Goal: Information Seeking & Learning: Find specific fact

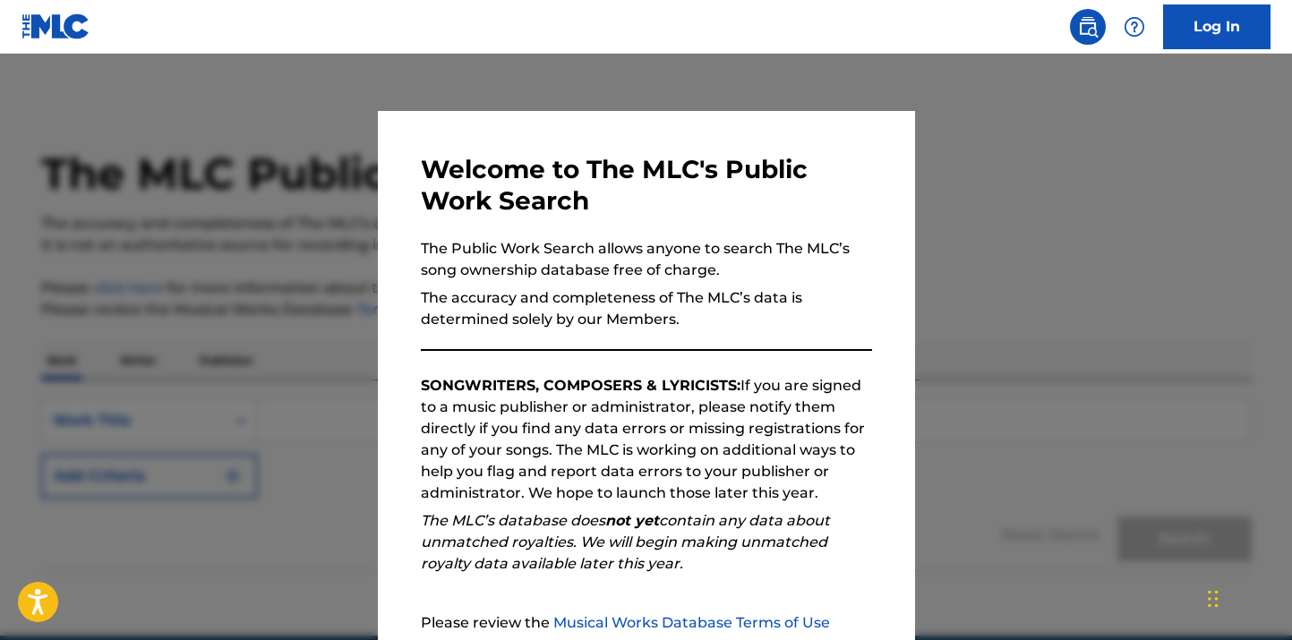
scroll to position [179, 0]
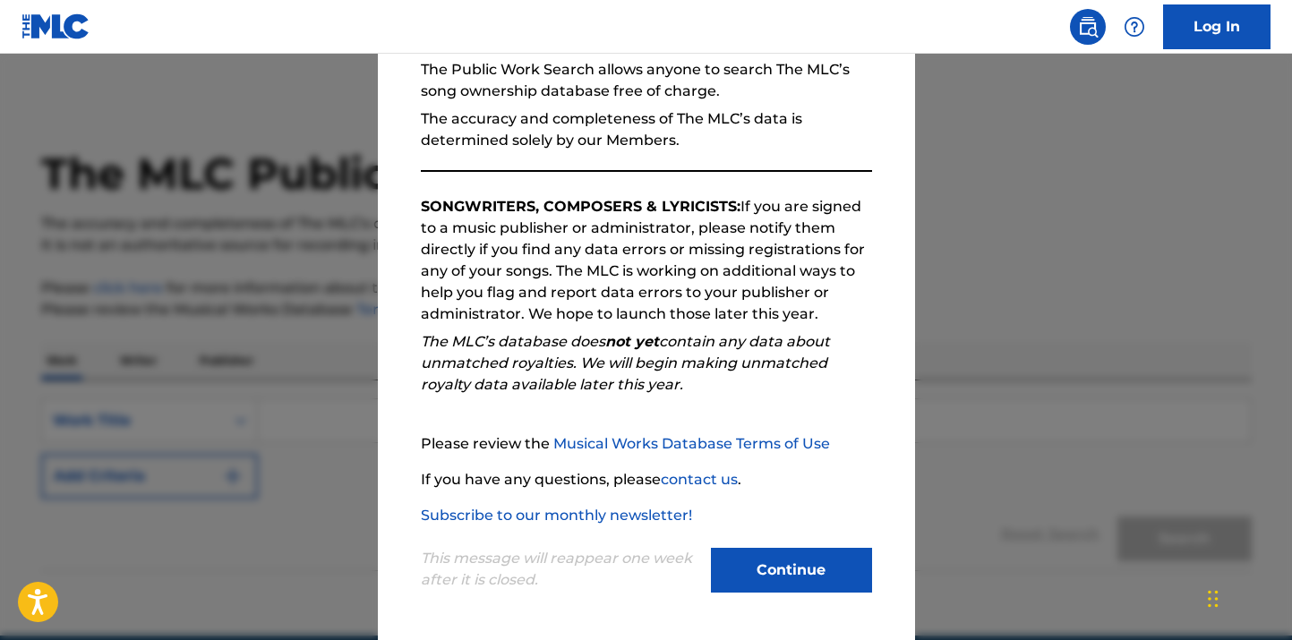
click at [763, 573] on button "Continue" at bounding box center [791, 570] width 161 height 45
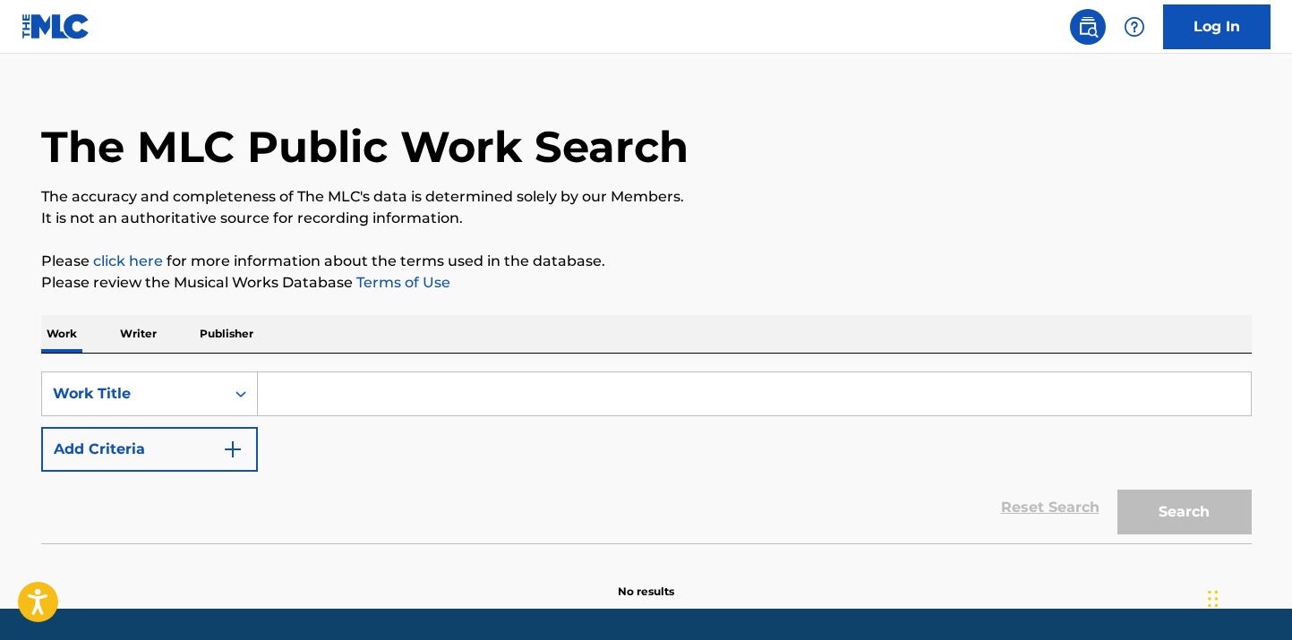
scroll to position [31, 0]
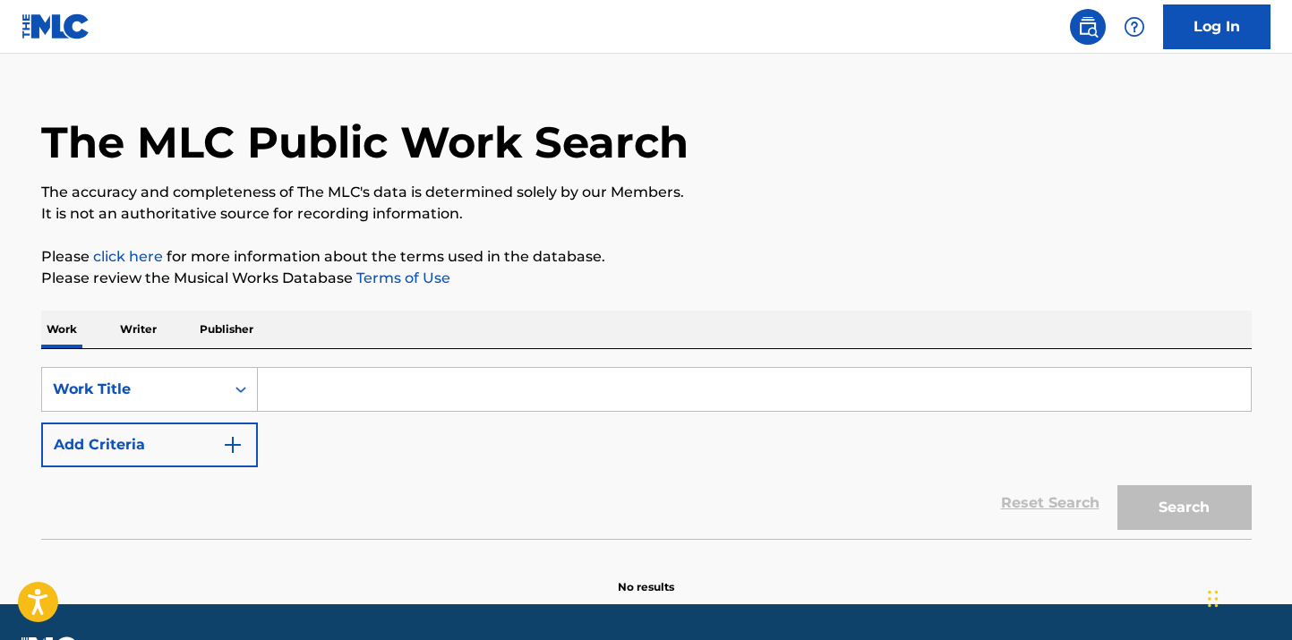
click at [345, 384] on input "Search Form" at bounding box center [754, 389] width 993 height 43
click at [133, 319] on p "Writer" at bounding box center [138, 330] width 47 height 38
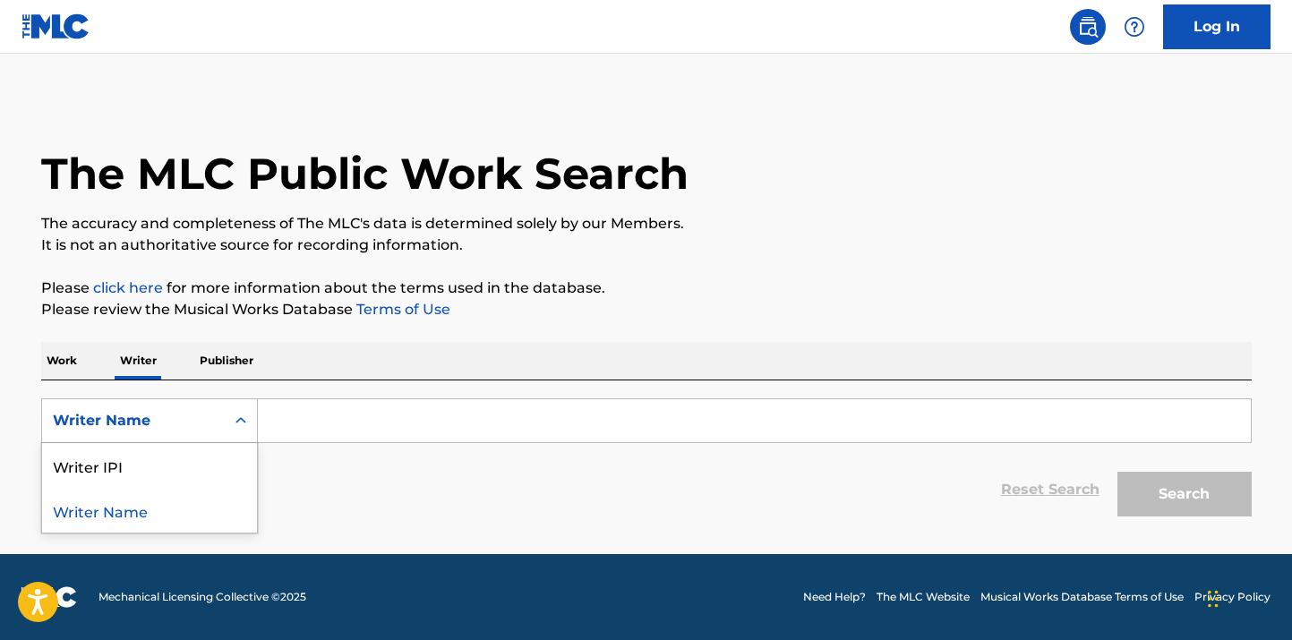
click at [216, 431] on div "Writer Name" at bounding box center [133, 421] width 183 height 34
click at [177, 475] on div "Writer IPI" at bounding box center [149, 465] width 215 height 45
click at [310, 419] on input "Search Form" at bounding box center [754, 420] width 993 height 43
click at [319, 428] on input "Search Form" at bounding box center [754, 420] width 993 height 43
click at [288, 287] on p "Please click here for more information about the terms used in the database." at bounding box center [646, 288] width 1211 height 21
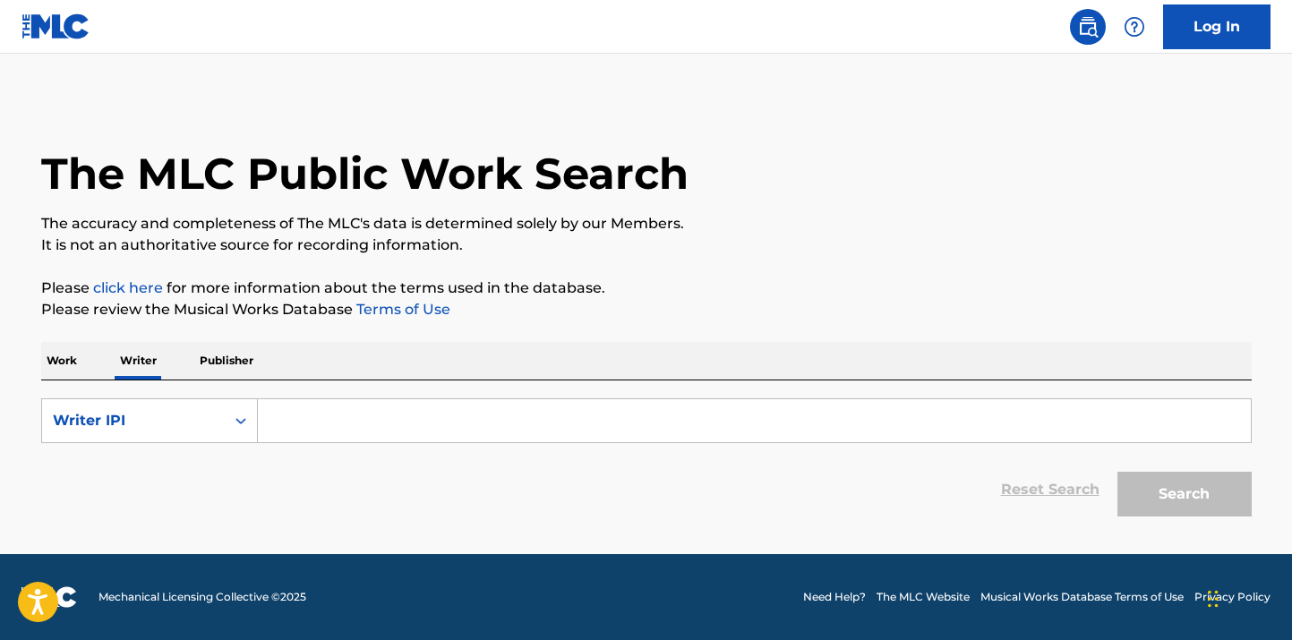
click at [306, 430] on input "Search Form" at bounding box center [754, 420] width 993 height 43
click at [430, 417] on input "Search Form" at bounding box center [754, 420] width 993 height 43
type input "1"
click at [90, 369] on div "Work Writer Publisher" at bounding box center [646, 361] width 1211 height 38
click at [167, 407] on div "Writer IPI" at bounding box center [133, 421] width 183 height 34
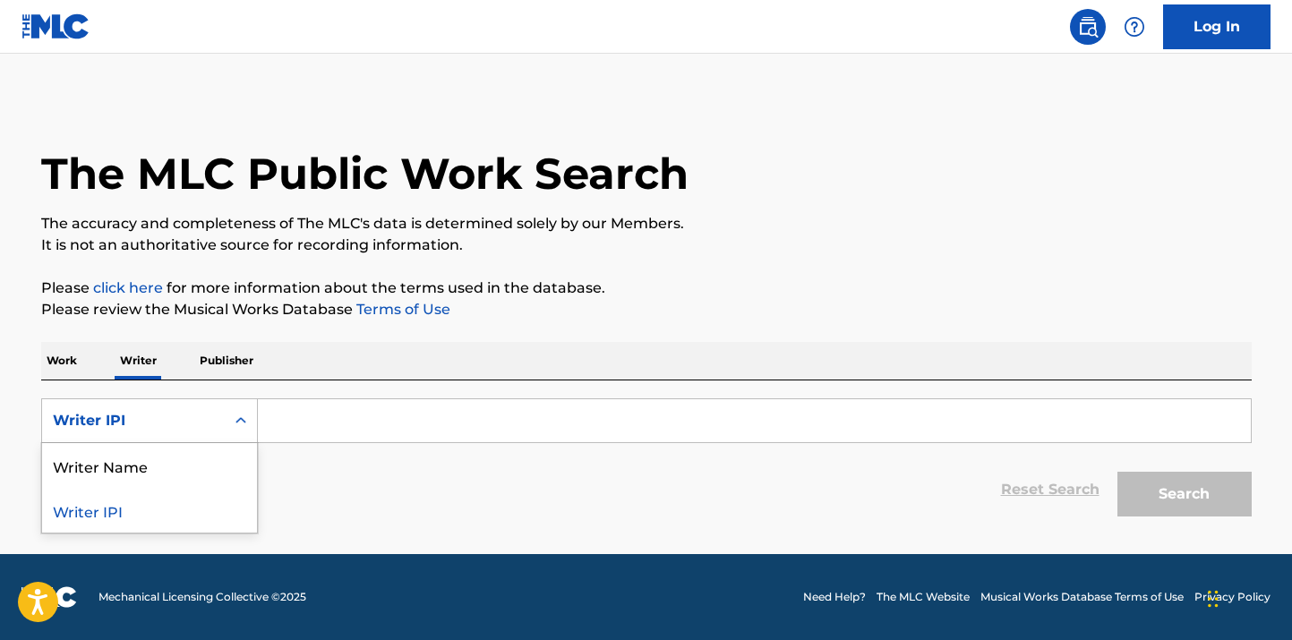
click at [296, 424] on input "Search Form" at bounding box center [754, 420] width 993 height 43
drag, startPoint x: 104, startPoint y: 417, endPoint x: 116, endPoint y: 437, distance: 22.9
click at [103, 417] on div "Writer IPI" at bounding box center [133, 420] width 161 height 21
click at [138, 485] on div "Writer Name" at bounding box center [149, 465] width 215 height 45
click at [341, 448] on form "SearchWithCriteria896ca892-f91b-42ac-95bf-75c8233ab053 Writer Name Reset Search…" at bounding box center [646, 462] width 1211 height 127
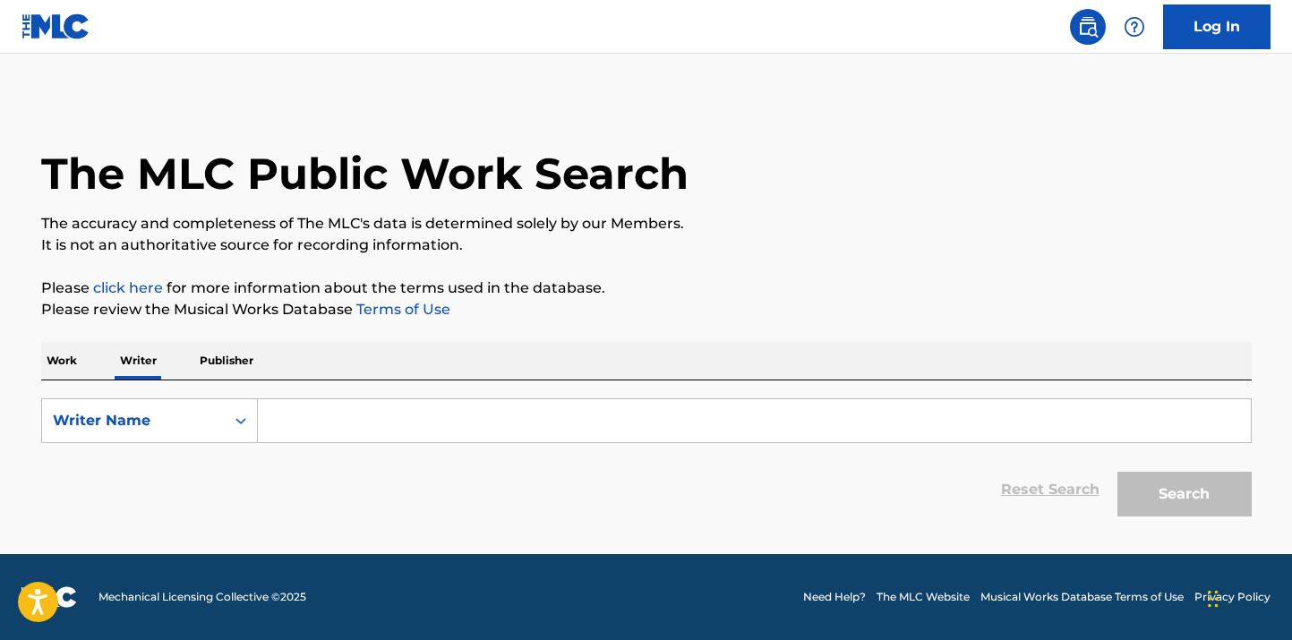
click at [339, 435] on input "Search Form" at bounding box center [754, 420] width 993 height 43
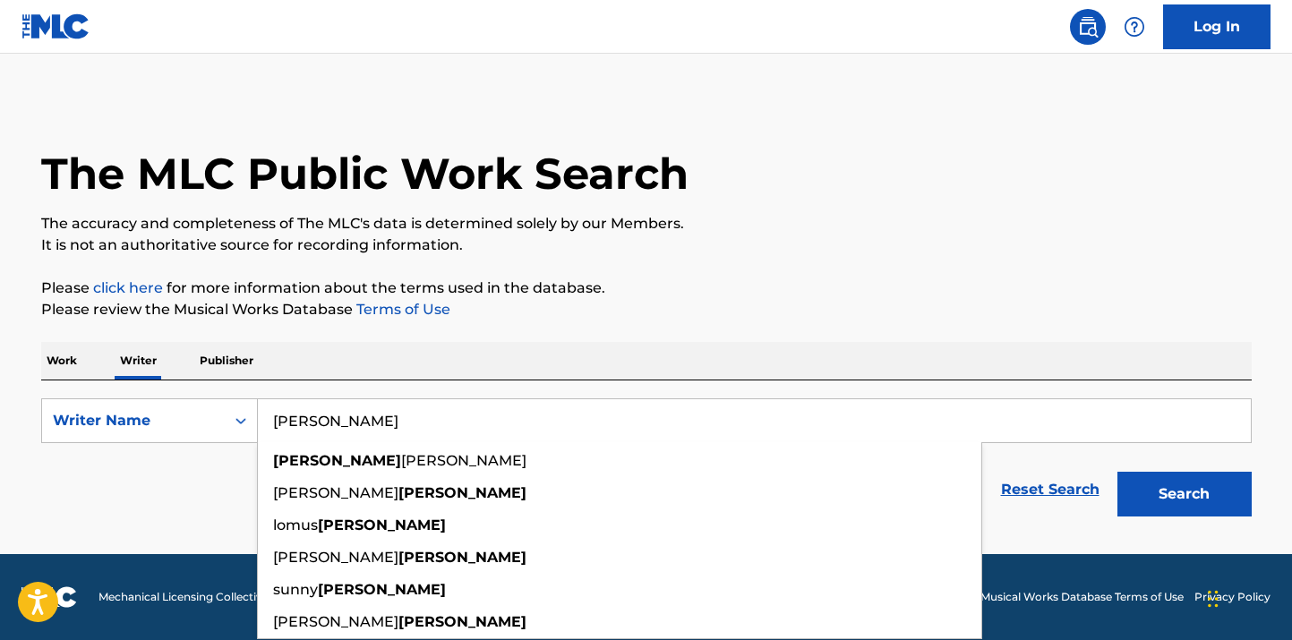
type input "[PERSON_NAME]"
click at [1118, 472] on button "Search" at bounding box center [1185, 494] width 134 height 45
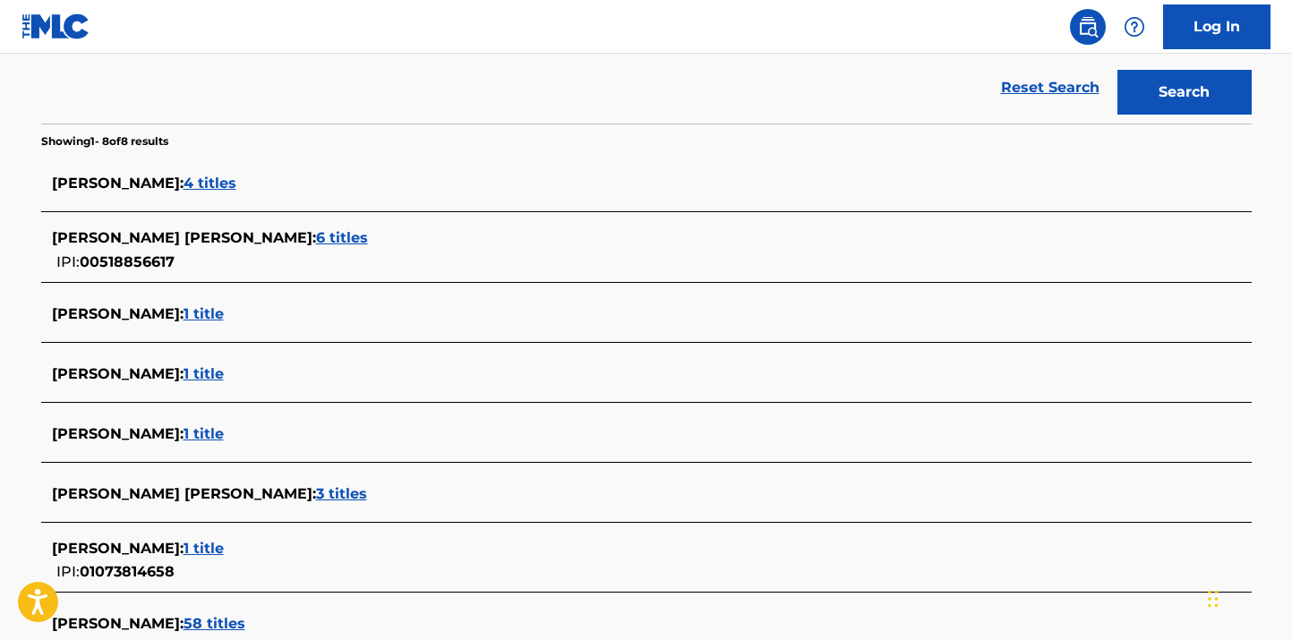
scroll to position [594, 0]
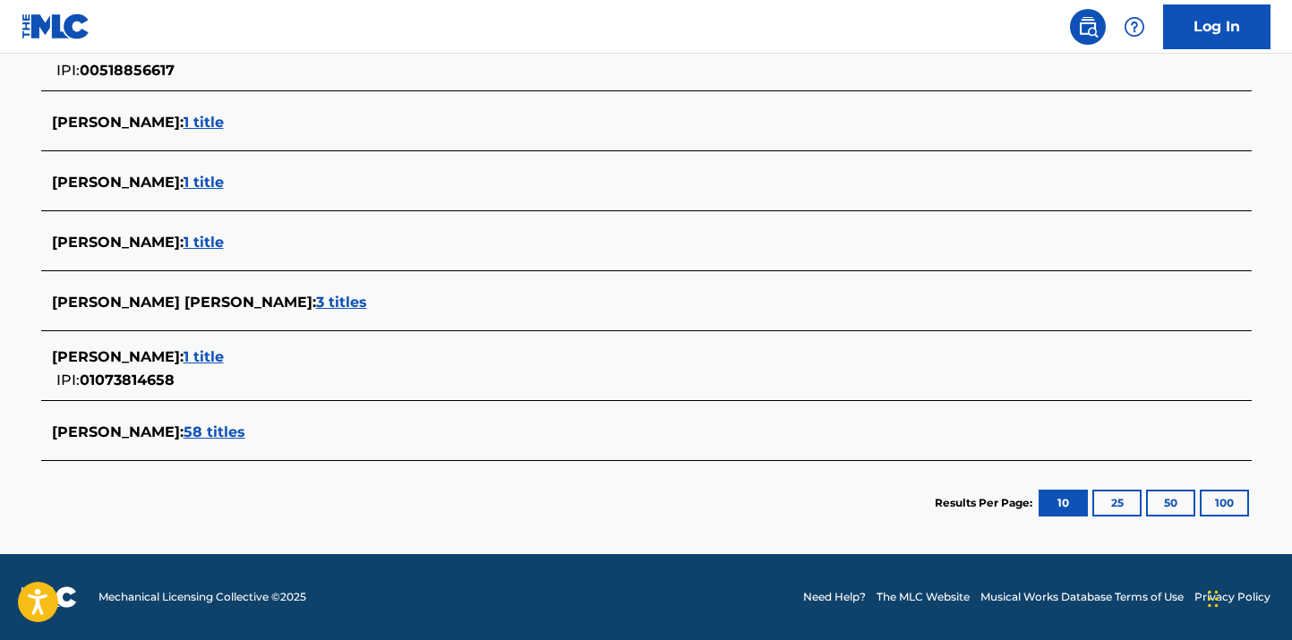
click at [222, 433] on span "58 titles" at bounding box center [215, 432] width 62 height 17
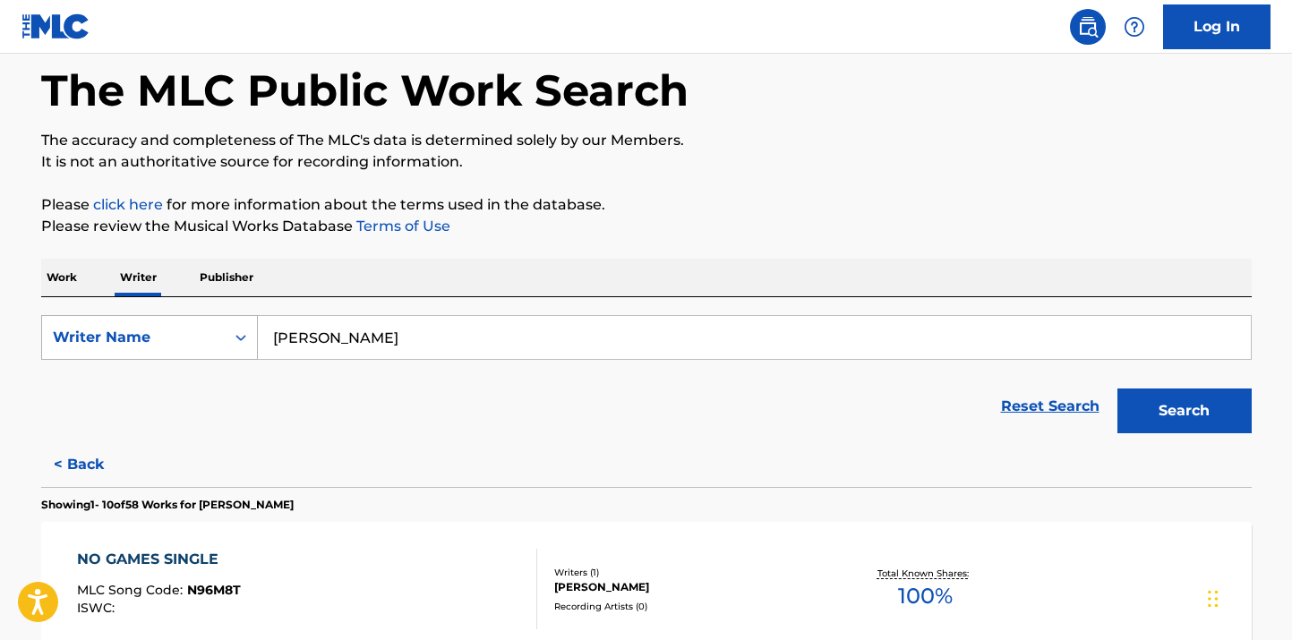
scroll to position [78, 0]
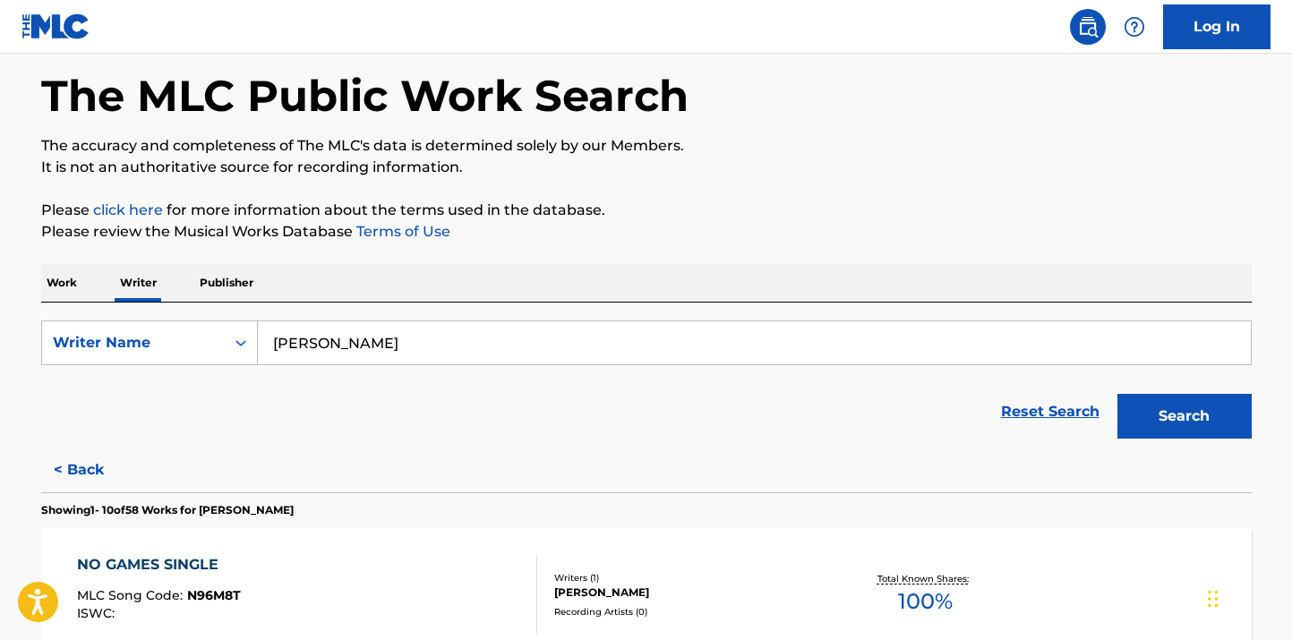
click at [626, 582] on div "Writers ( 1 )" at bounding box center [689, 577] width 270 height 13
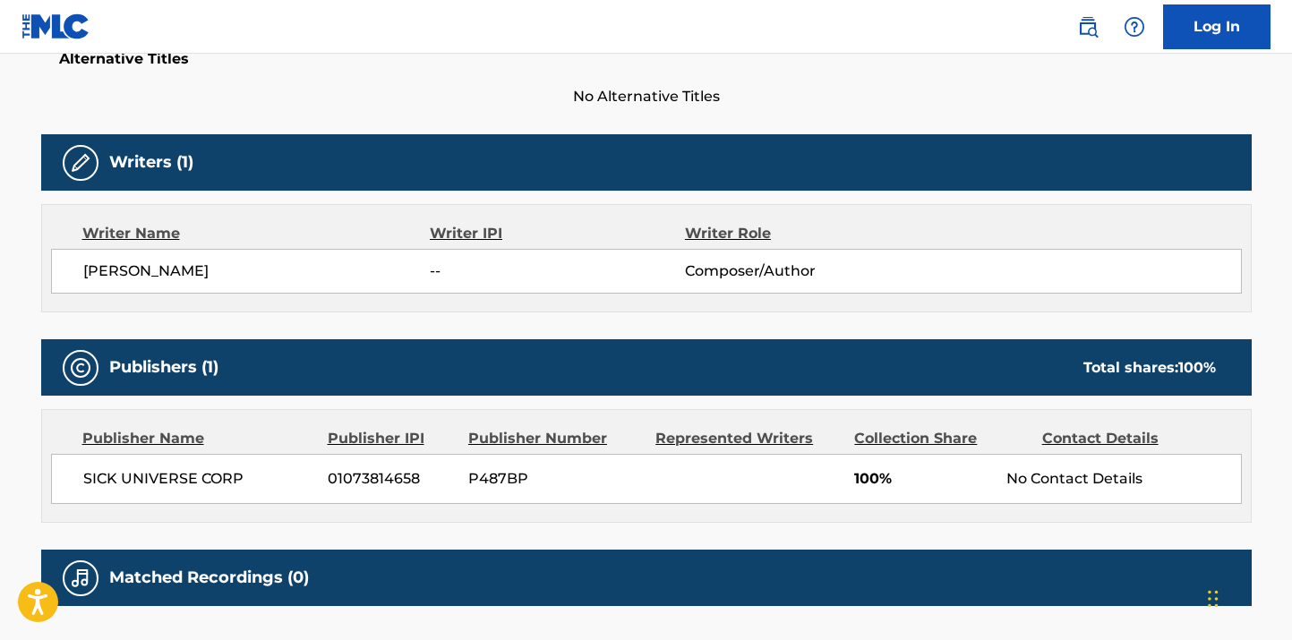
scroll to position [499, 0]
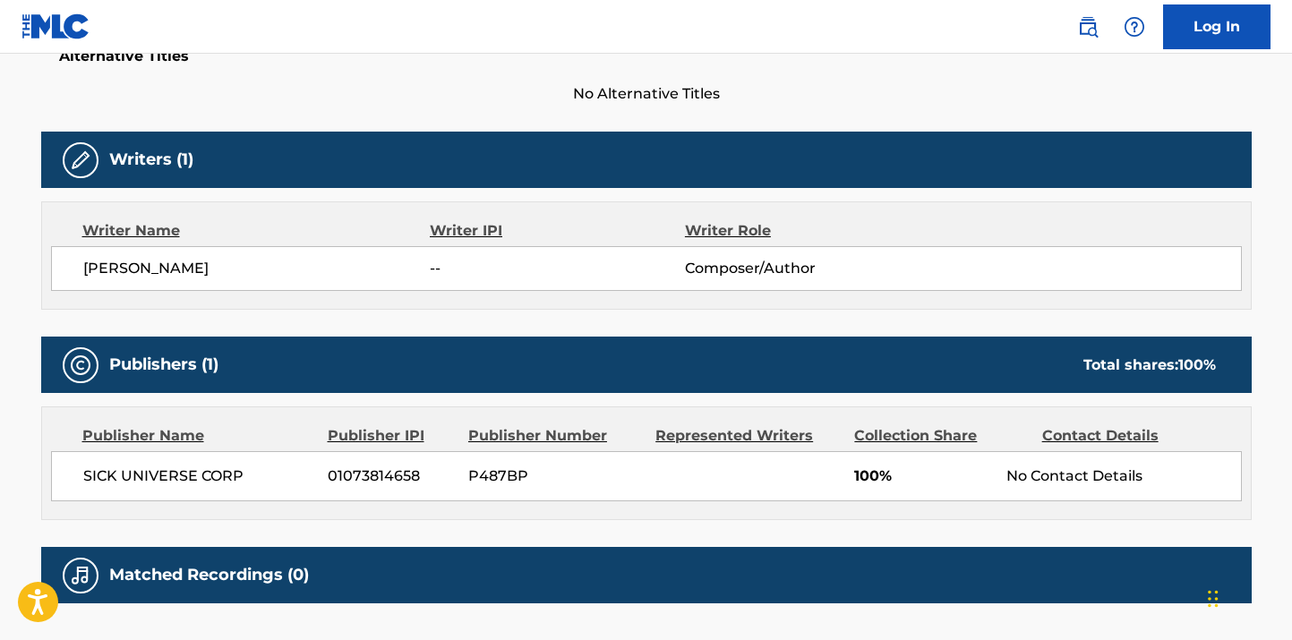
click at [357, 476] on span "01073814658" at bounding box center [391, 476] width 127 height 21
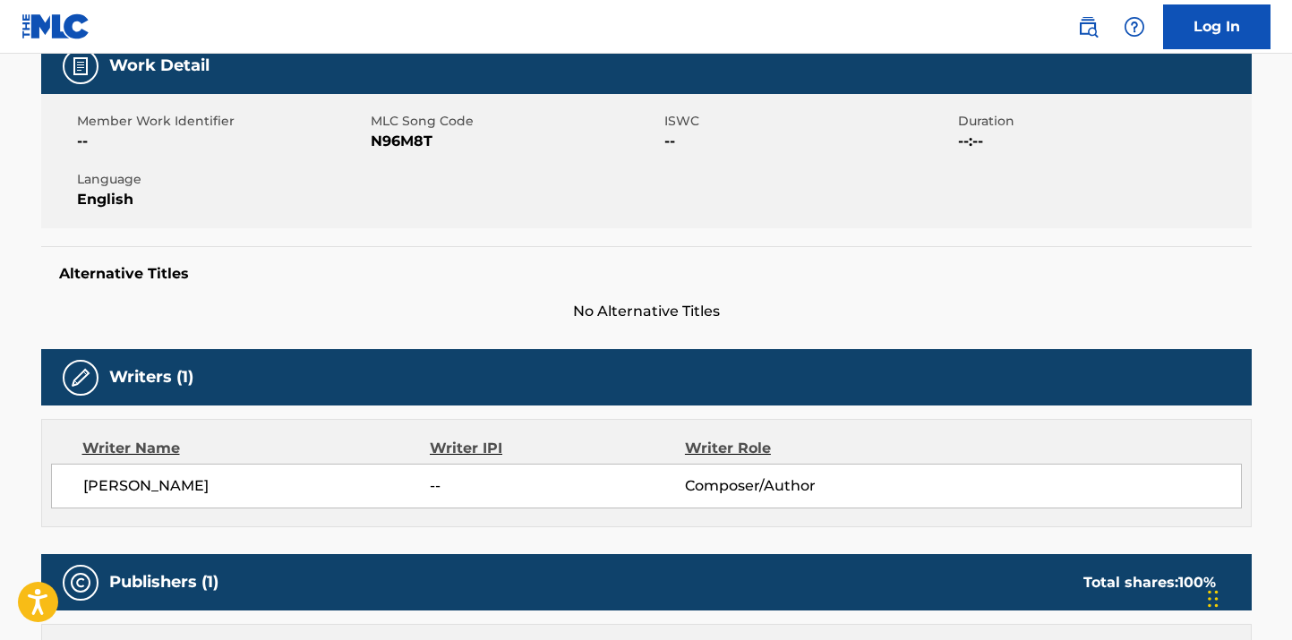
scroll to position [0, 0]
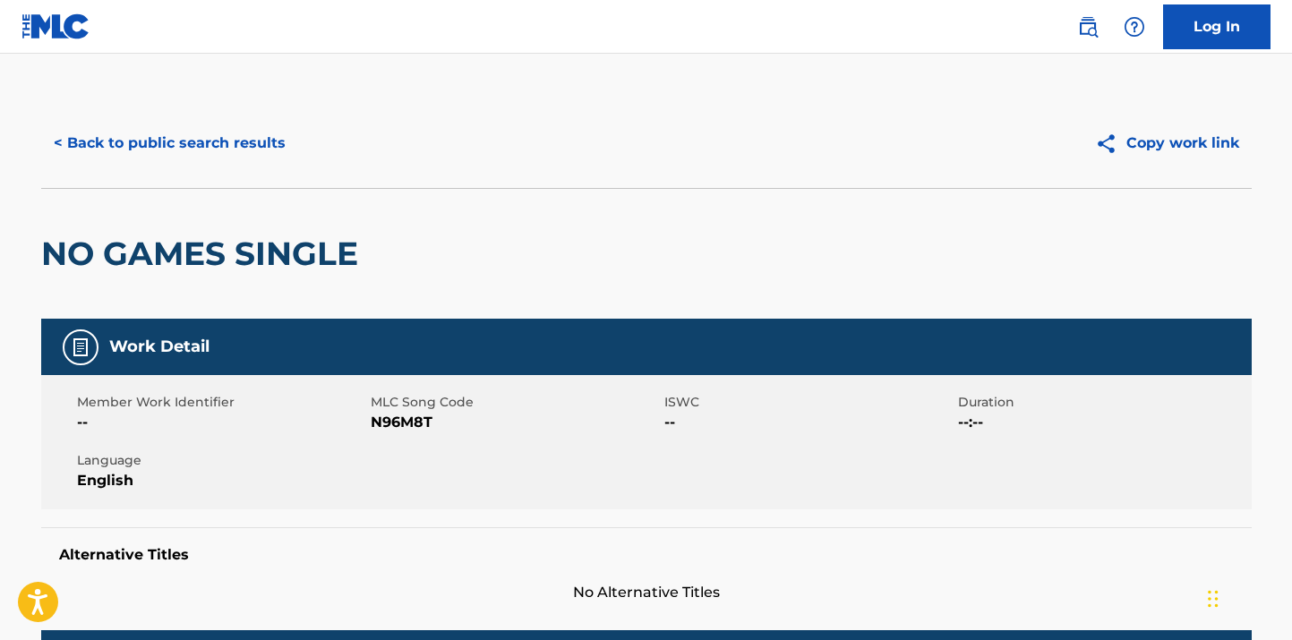
click at [90, 137] on button "< Back to public search results" at bounding box center [169, 143] width 257 height 45
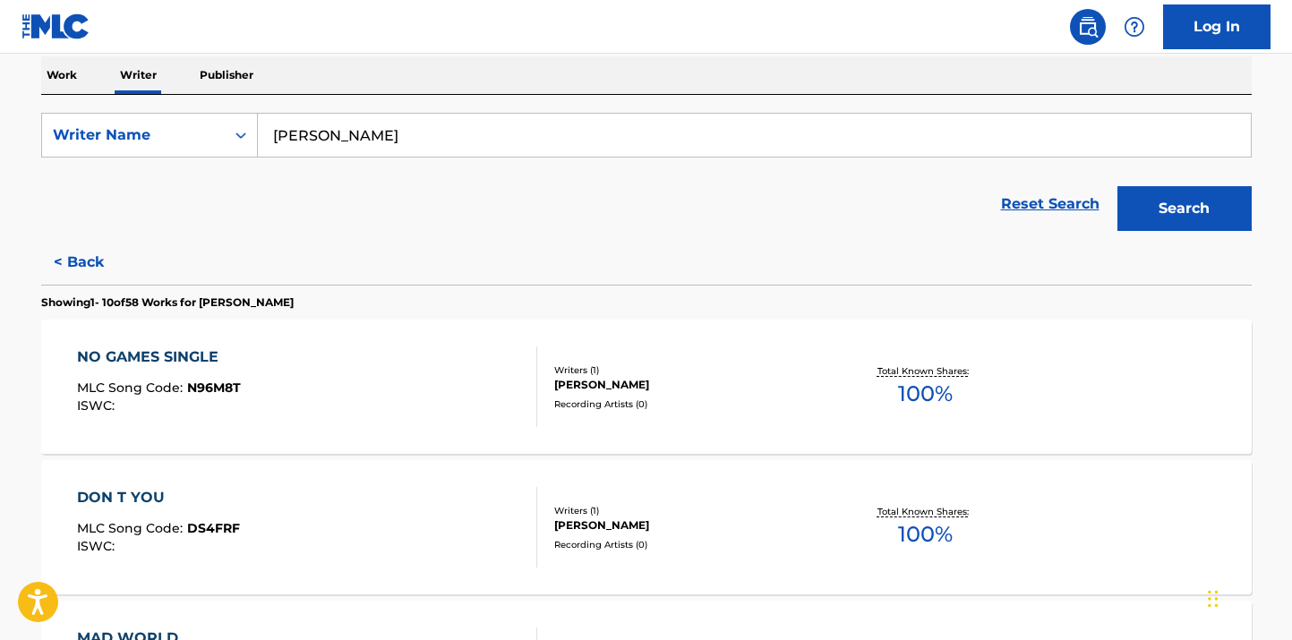
scroll to position [295, 0]
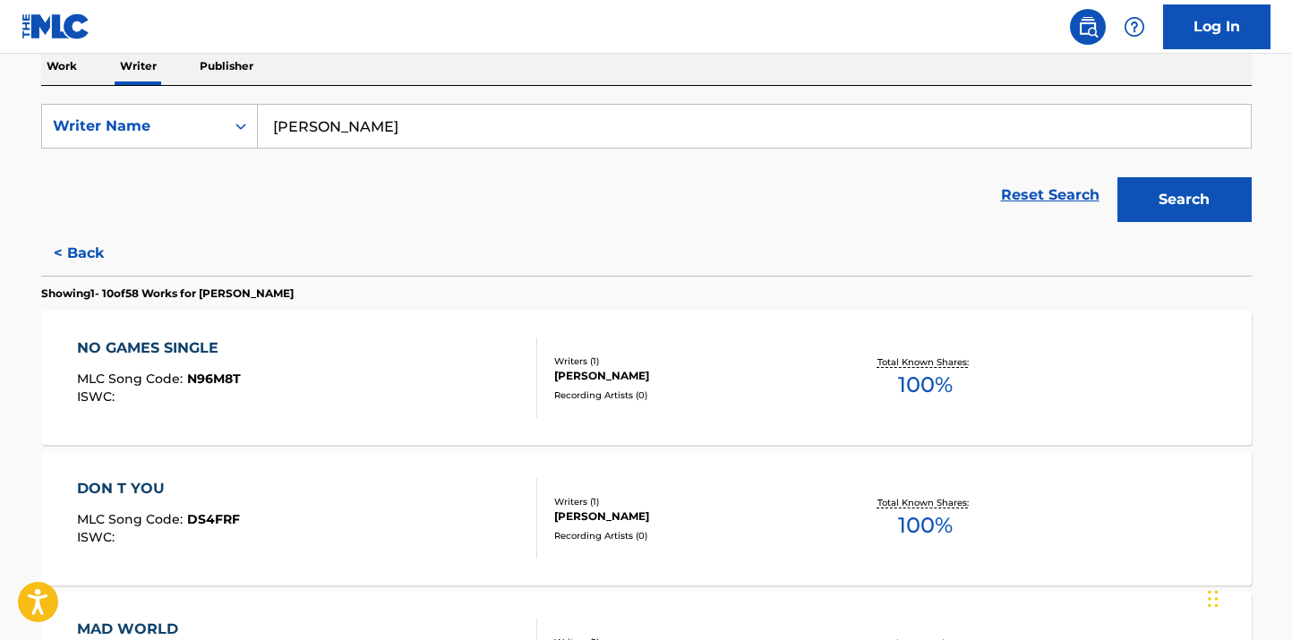
click at [321, 348] on div "NO GAMES SINGLE MLC Song Code : N96M8T ISWC :" at bounding box center [307, 378] width 460 height 81
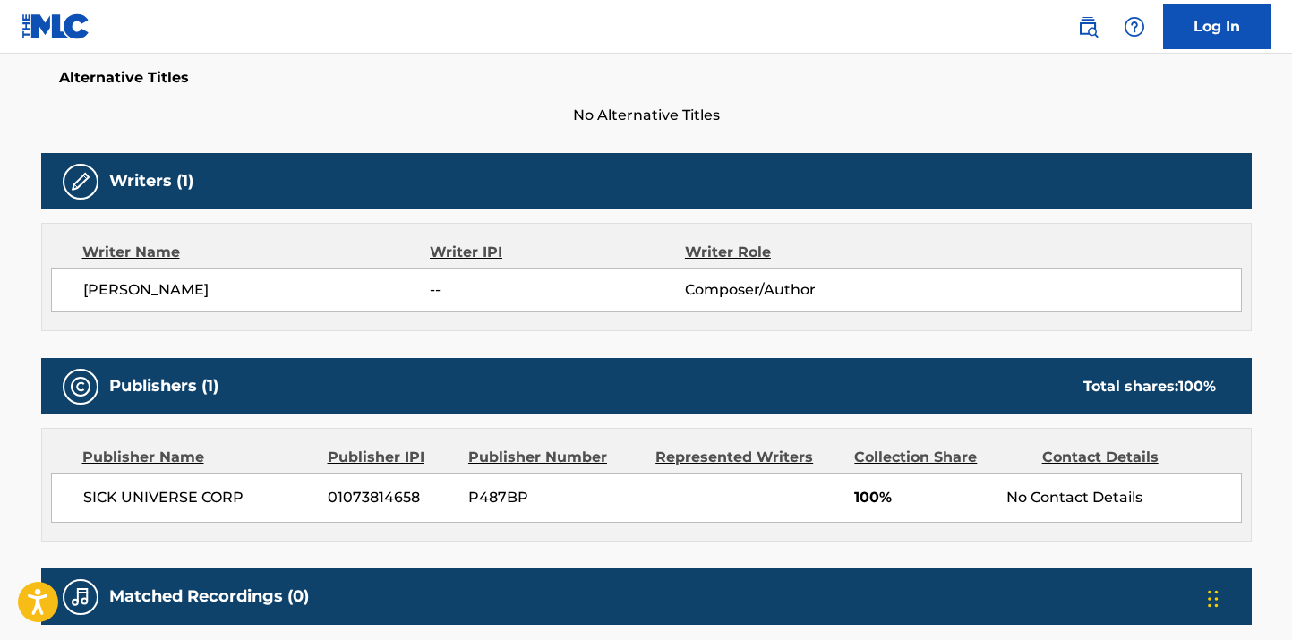
scroll to position [471, 0]
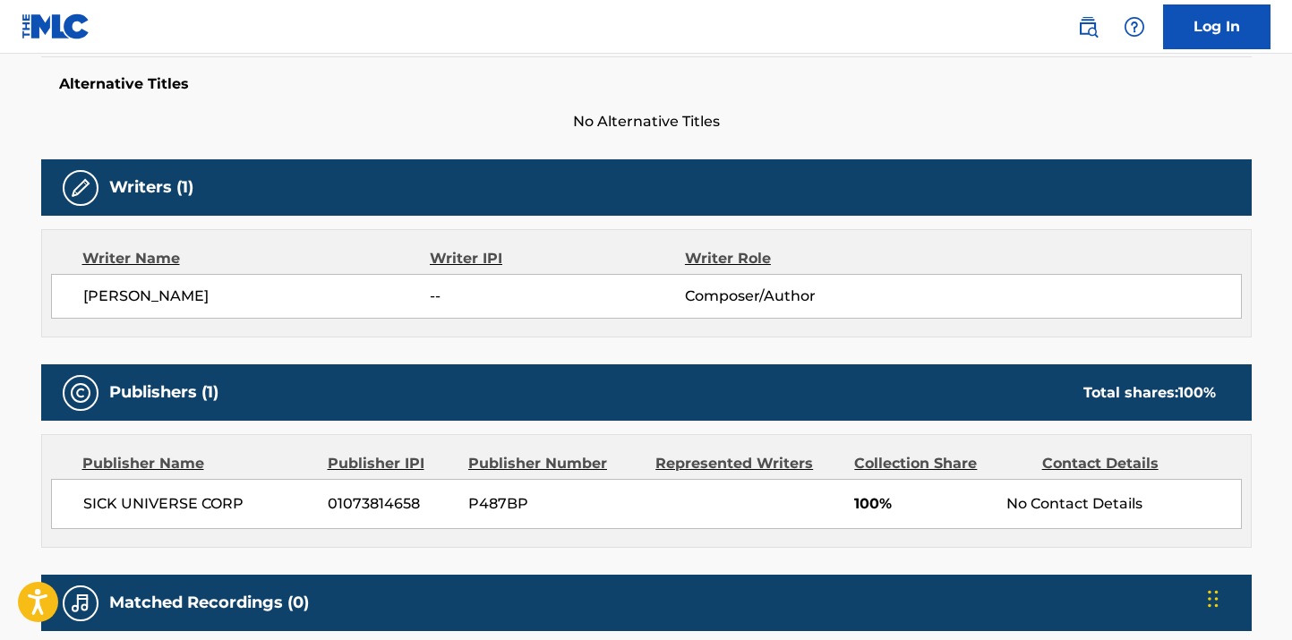
click at [431, 298] on span "--" at bounding box center [557, 296] width 254 height 21
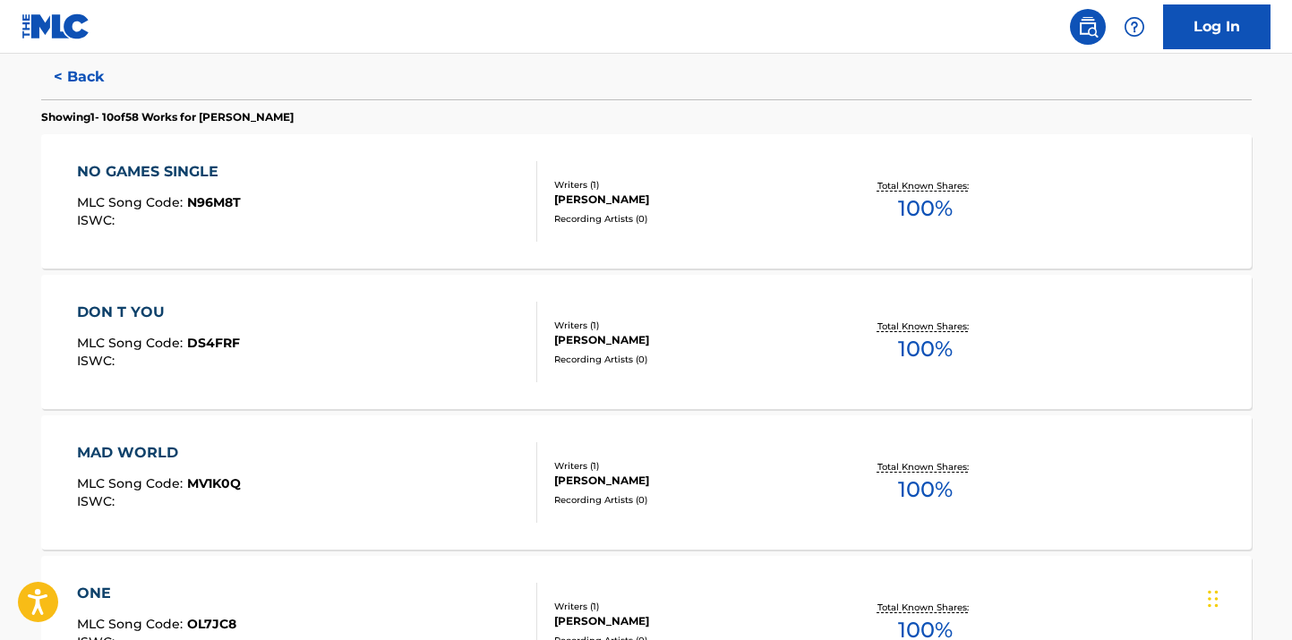
click at [181, 453] on div "MAD WORLD" at bounding box center [159, 452] width 164 height 21
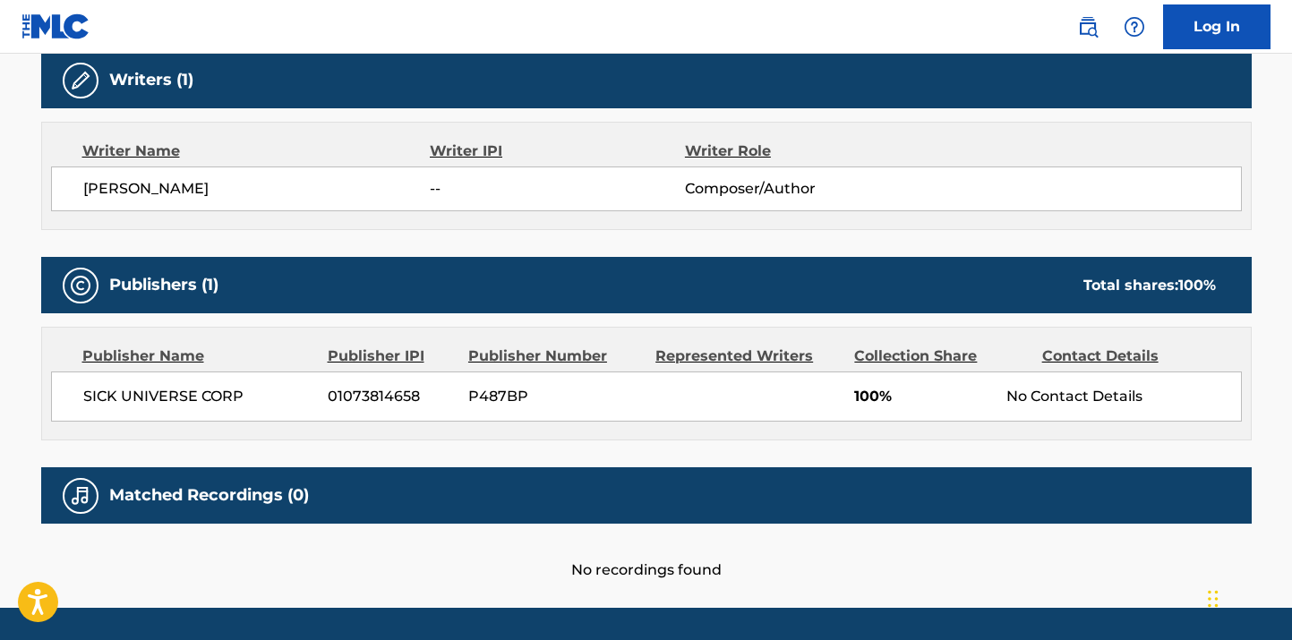
scroll to position [631, 0]
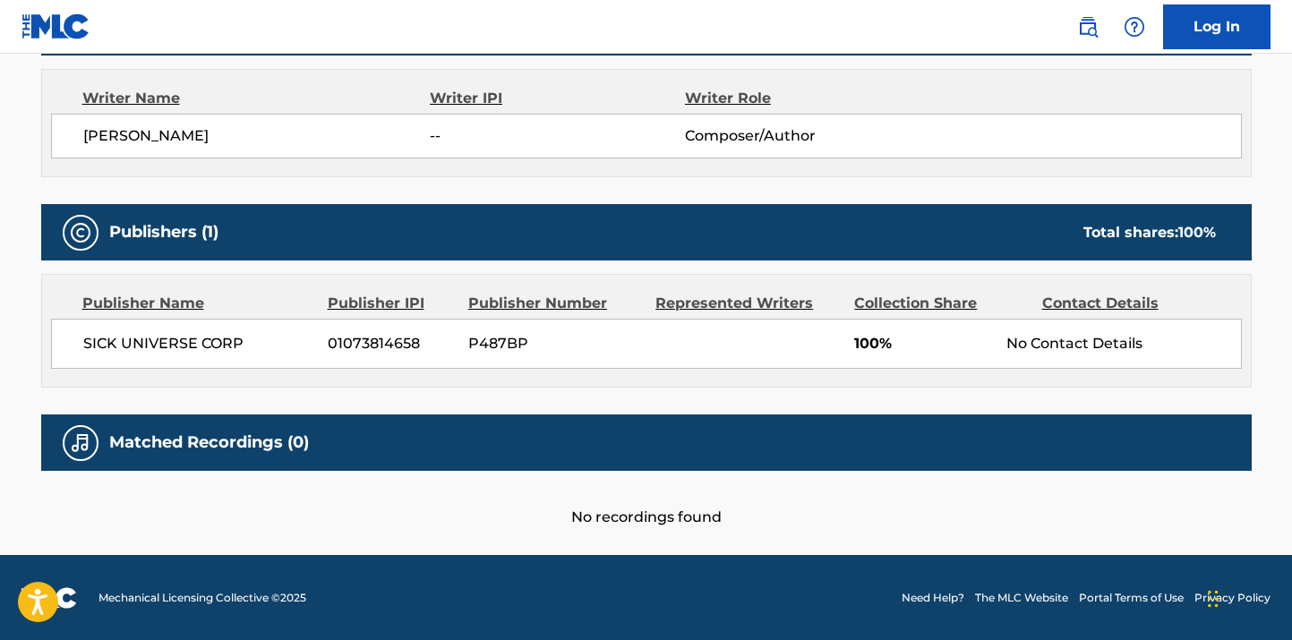
drag, startPoint x: 576, startPoint y: 274, endPoint x: 585, endPoint y: 279, distance: 10.4
click at [579, 276] on div "Publisher Name Publisher IPI Publisher Number Represented Writers Collection Sh…" at bounding box center [646, 331] width 1211 height 114
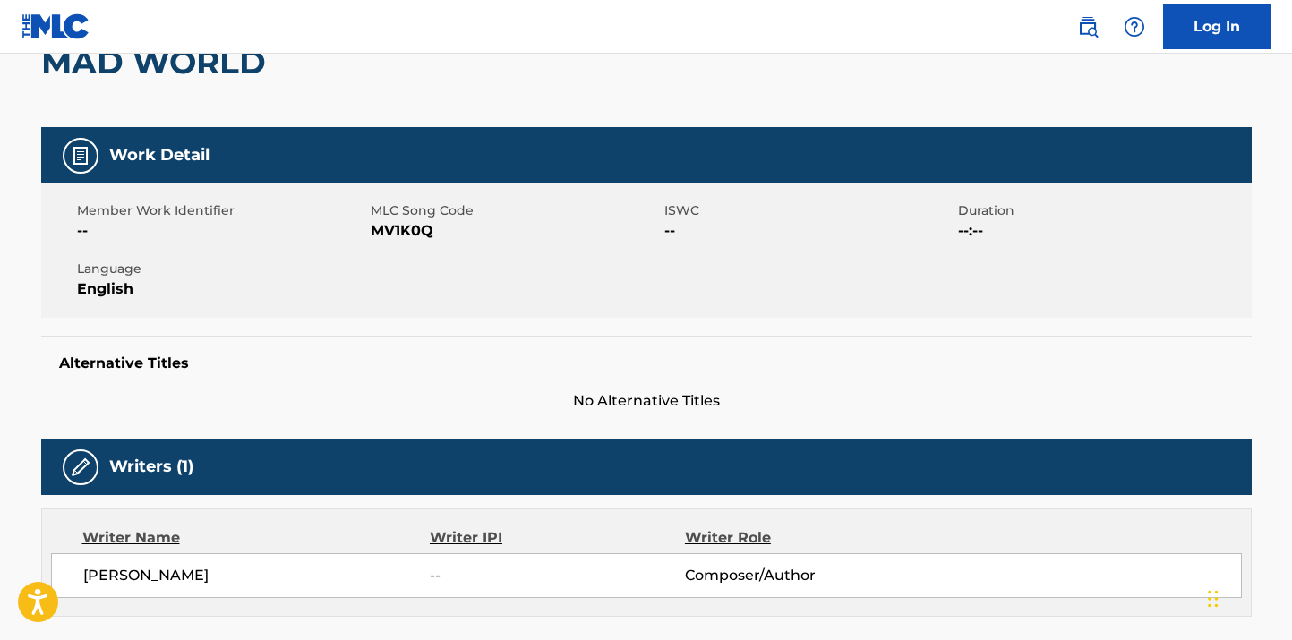
scroll to position [0, 0]
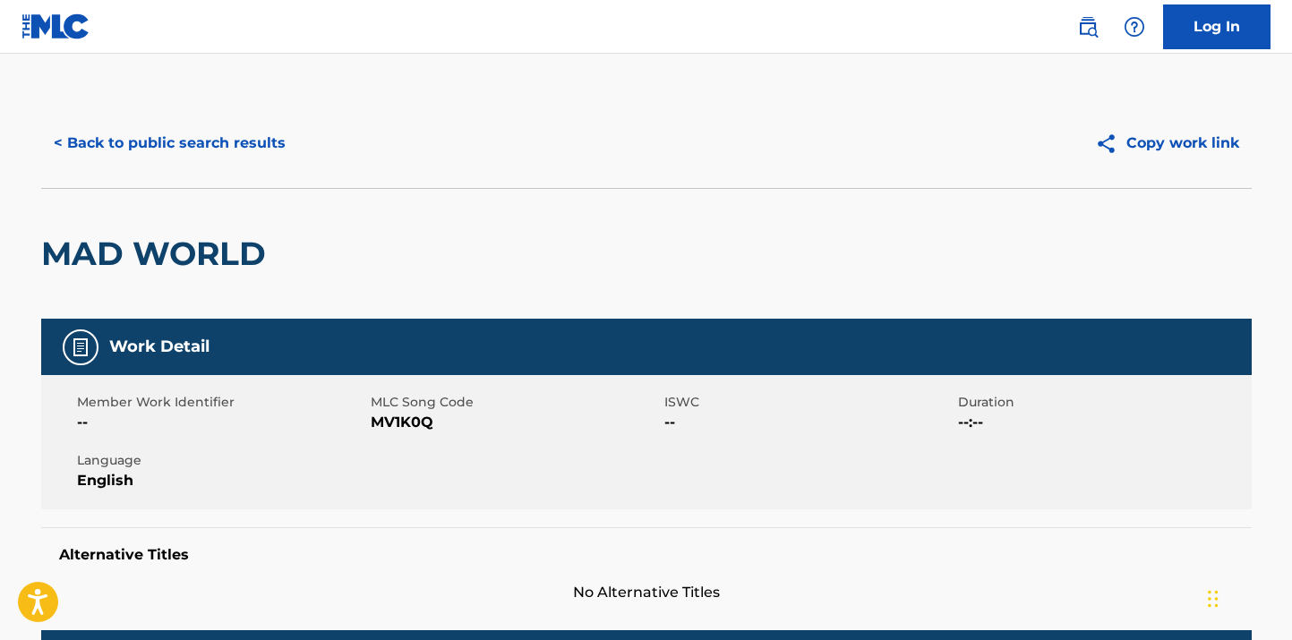
click at [59, 135] on button "< Back to public search results" at bounding box center [169, 143] width 257 height 45
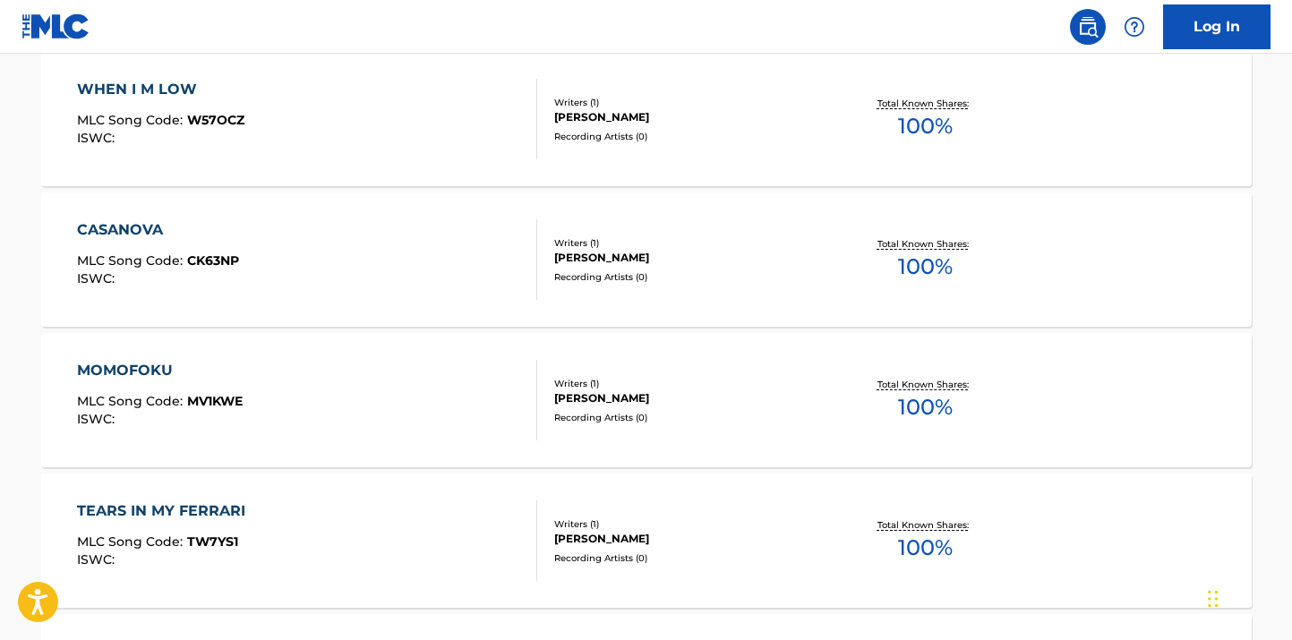
scroll to position [1123, 0]
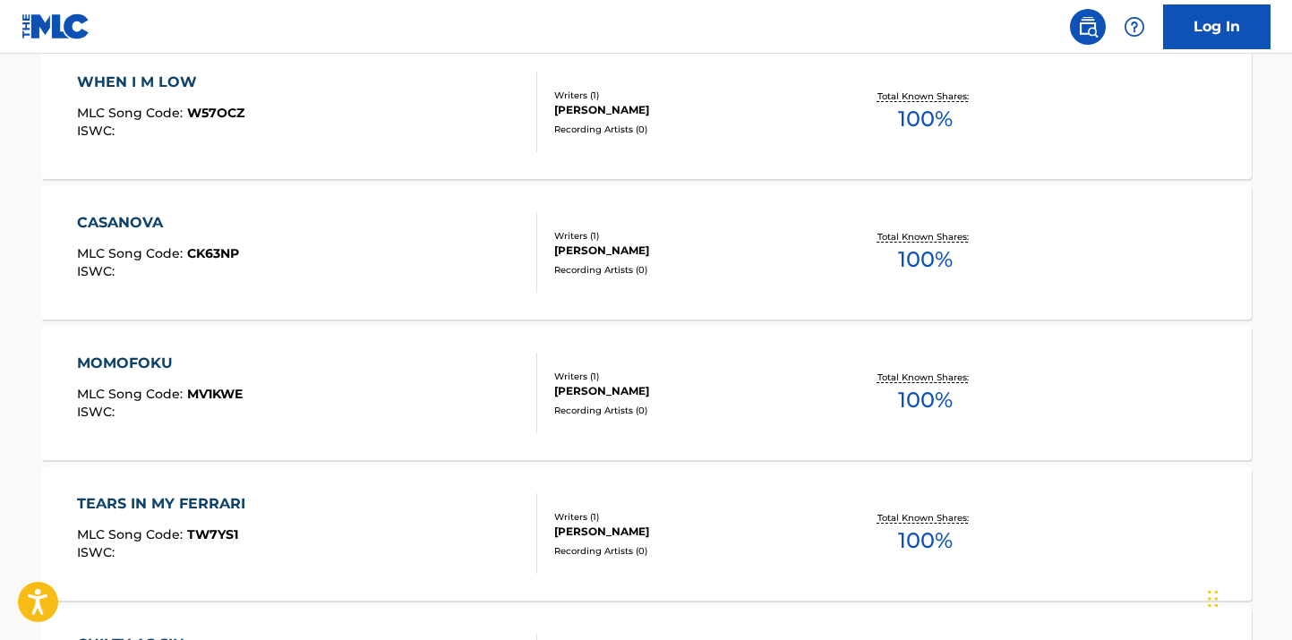
click at [329, 245] on div "CASANOVA MLC Song Code : CK63NP ISWC :" at bounding box center [307, 252] width 460 height 81
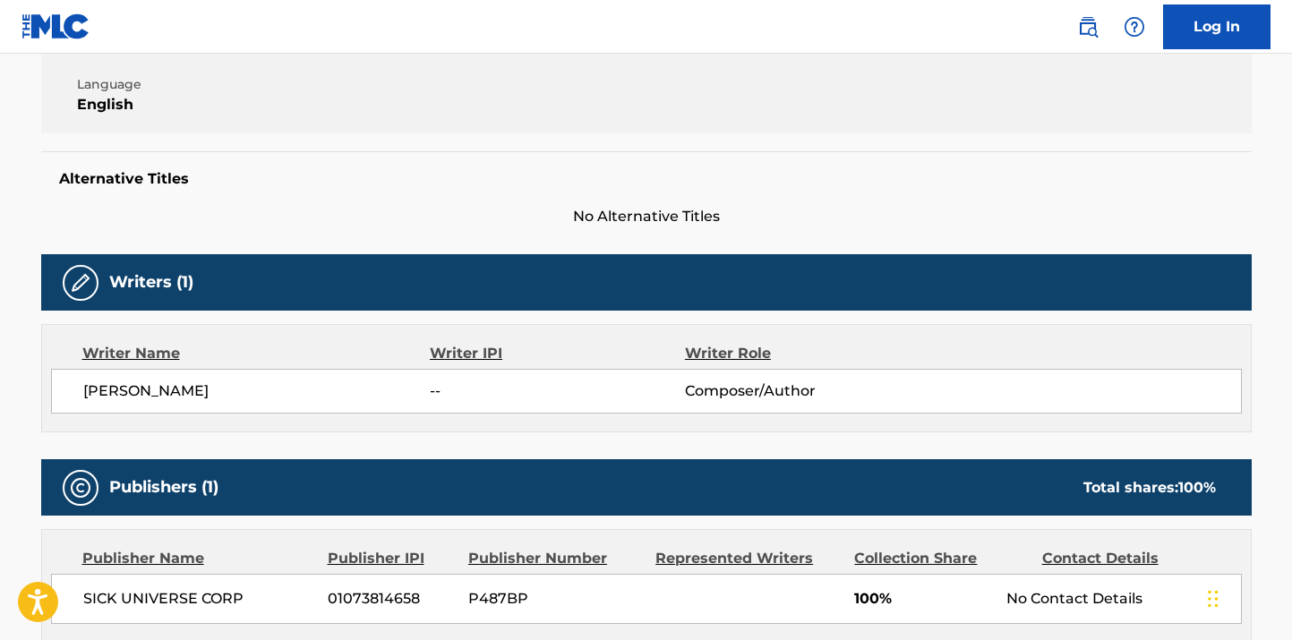
scroll to position [426, 0]
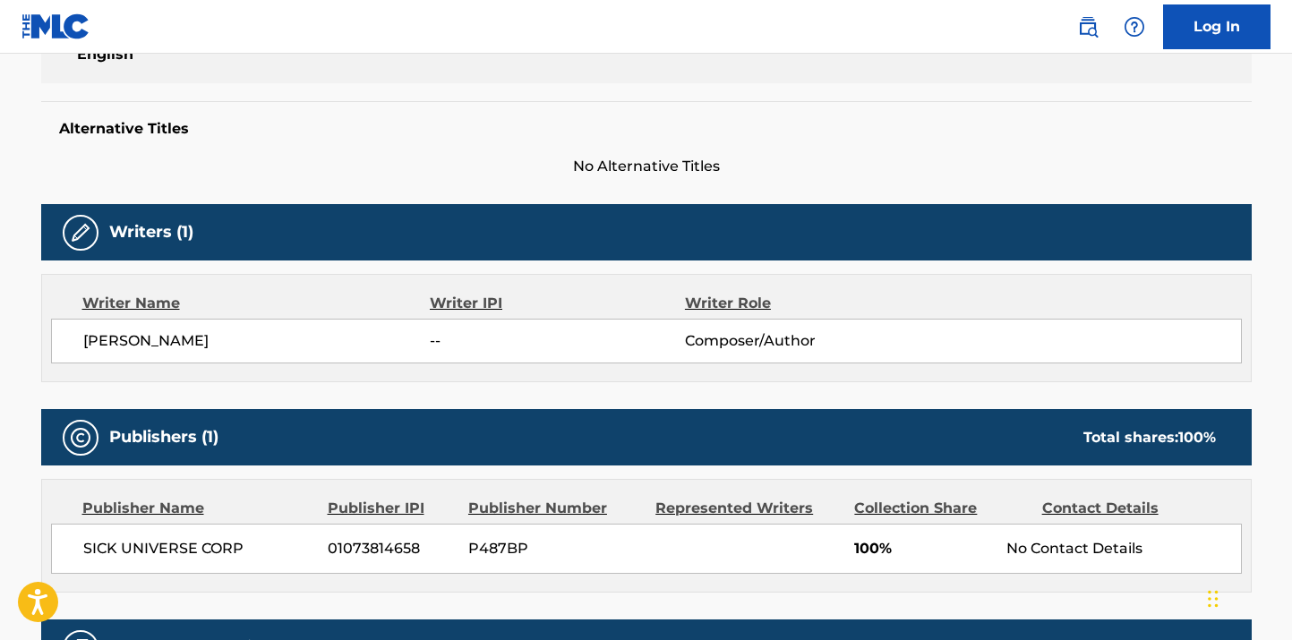
click at [452, 333] on span "--" at bounding box center [557, 340] width 254 height 21
click at [445, 333] on span "--" at bounding box center [557, 340] width 254 height 21
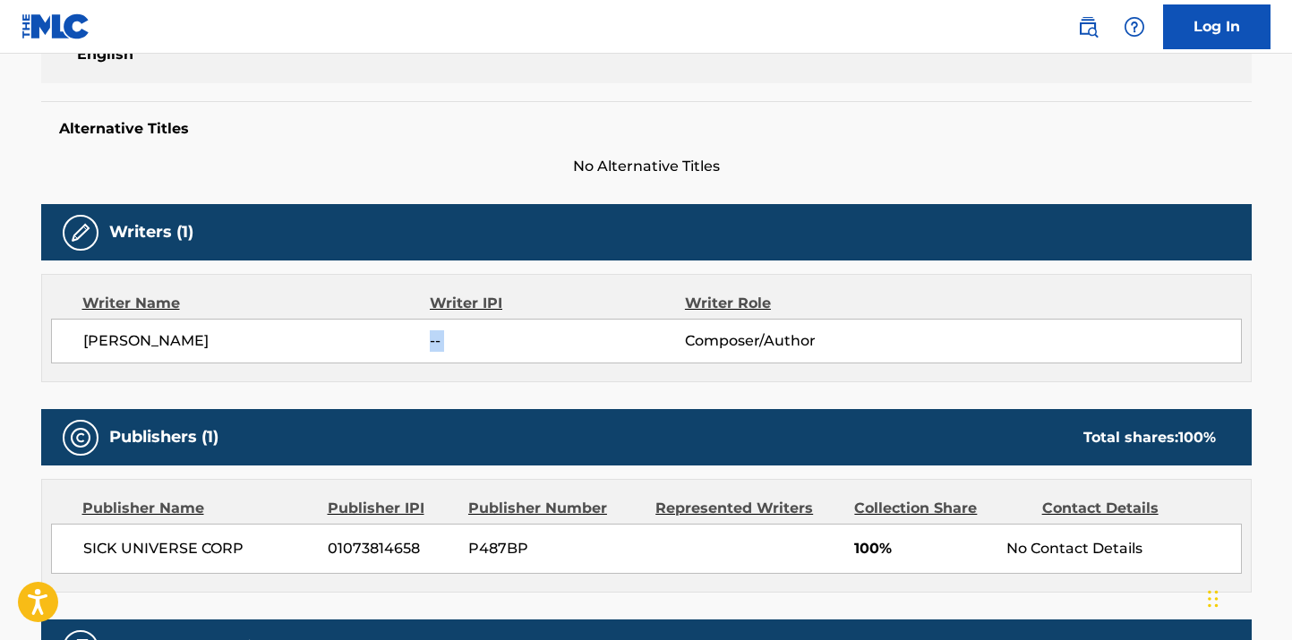
click at [445, 333] on span "--" at bounding box center [557, 340] width 254 height 21
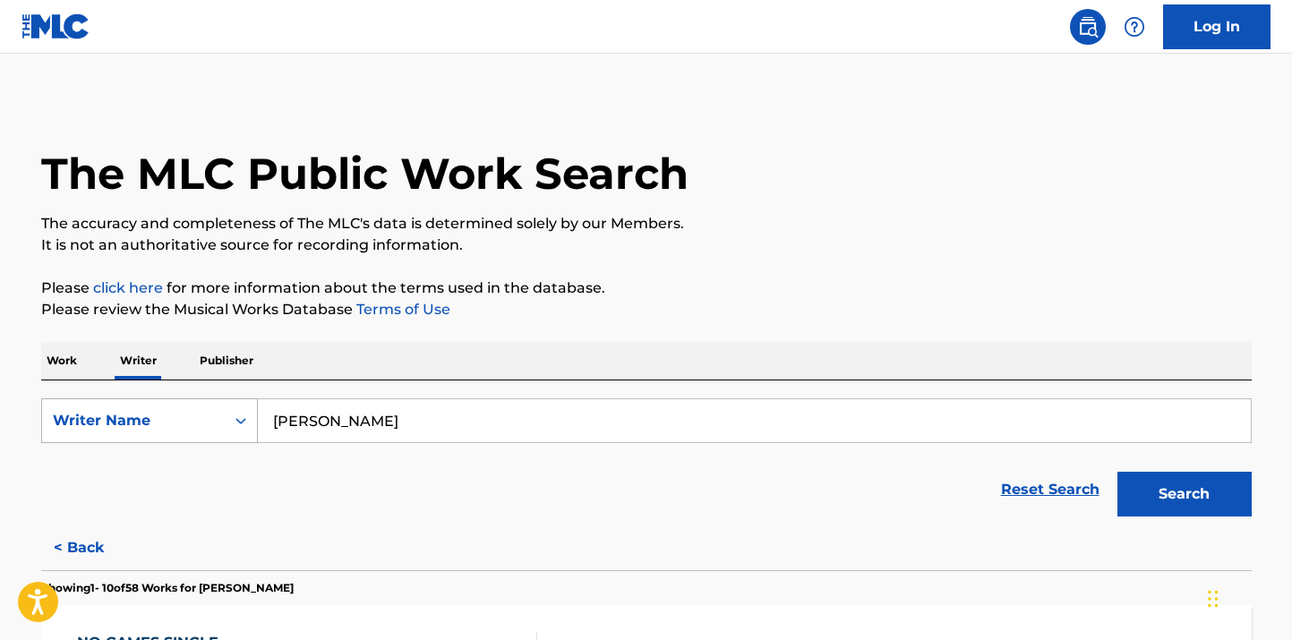
click at [174, 419] on div "Writer Name" at bounding box center [133, 420] width 161 height 21
click at [355, 419] on input "[PERSON_NAME]" at bounding box center [754, 420] width 993 height 43
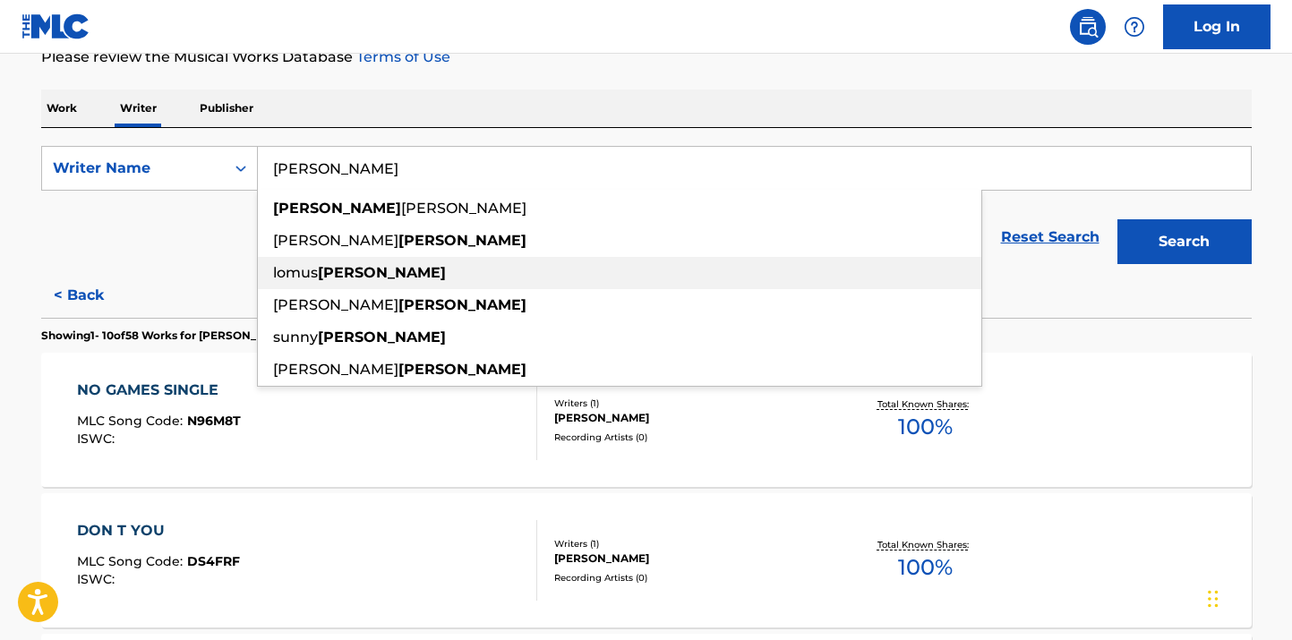
scroll to position [247, 0]
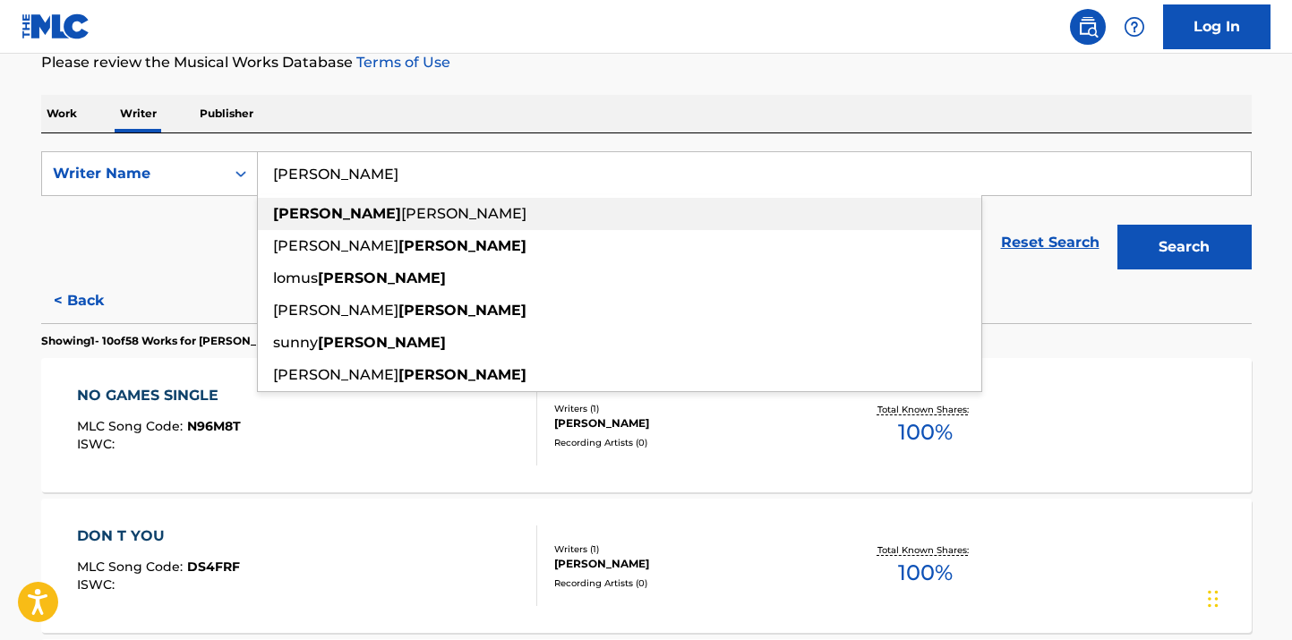
click at [401, 221] on span "[PERSON_NAME]" at bounding box center [463, 213] width 125 height 17
type input "[PERSON_NAME]"
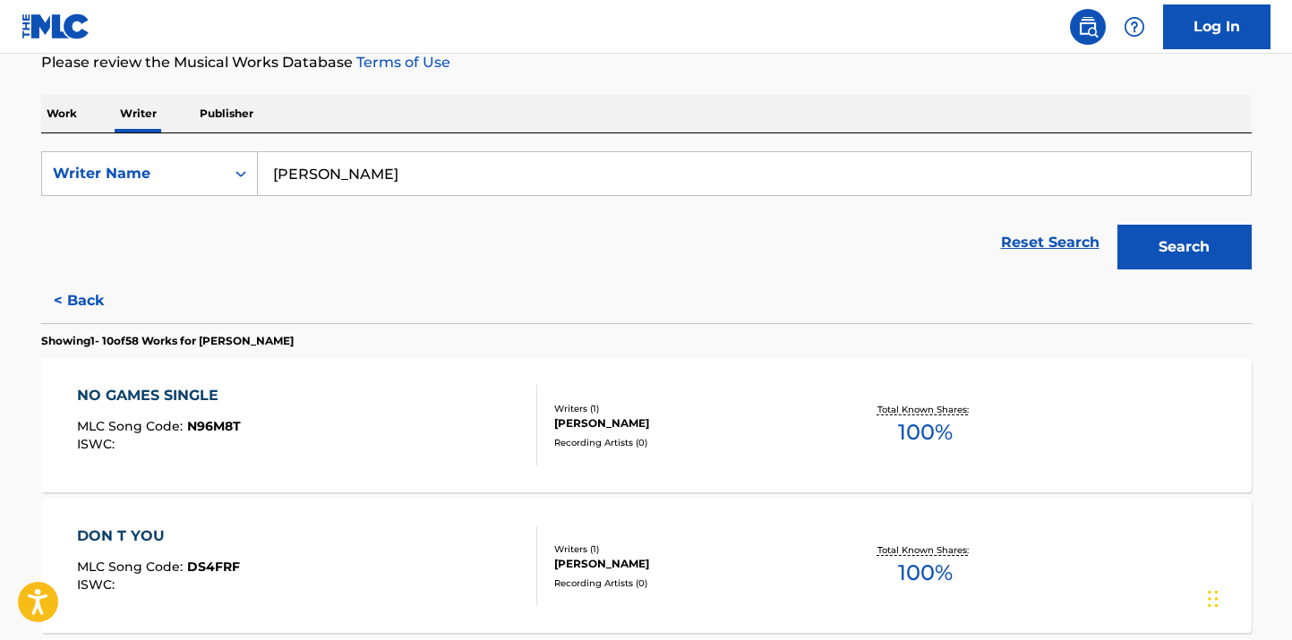
click at [1154, 234] on button "Search" at bounding box center [1185, 247] width 134 height 45
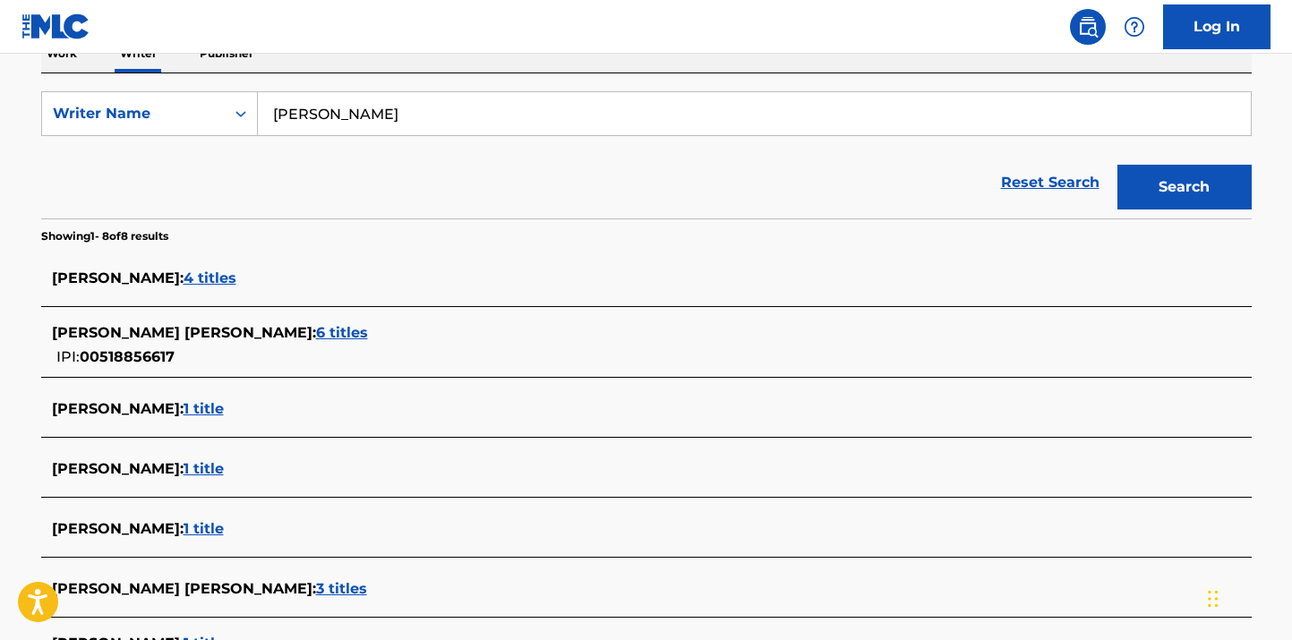
scroll to position [315, 0]
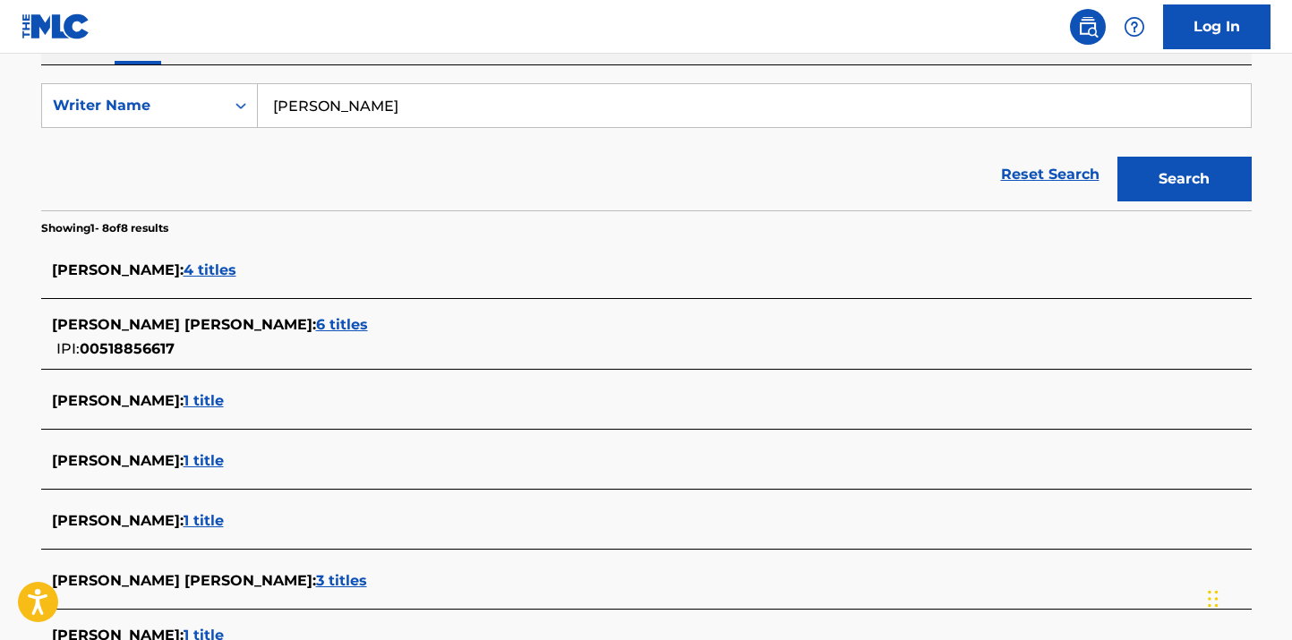
click at [133, 353] on span "00518856617" at bounding box center [127, 348] width 95 height 17
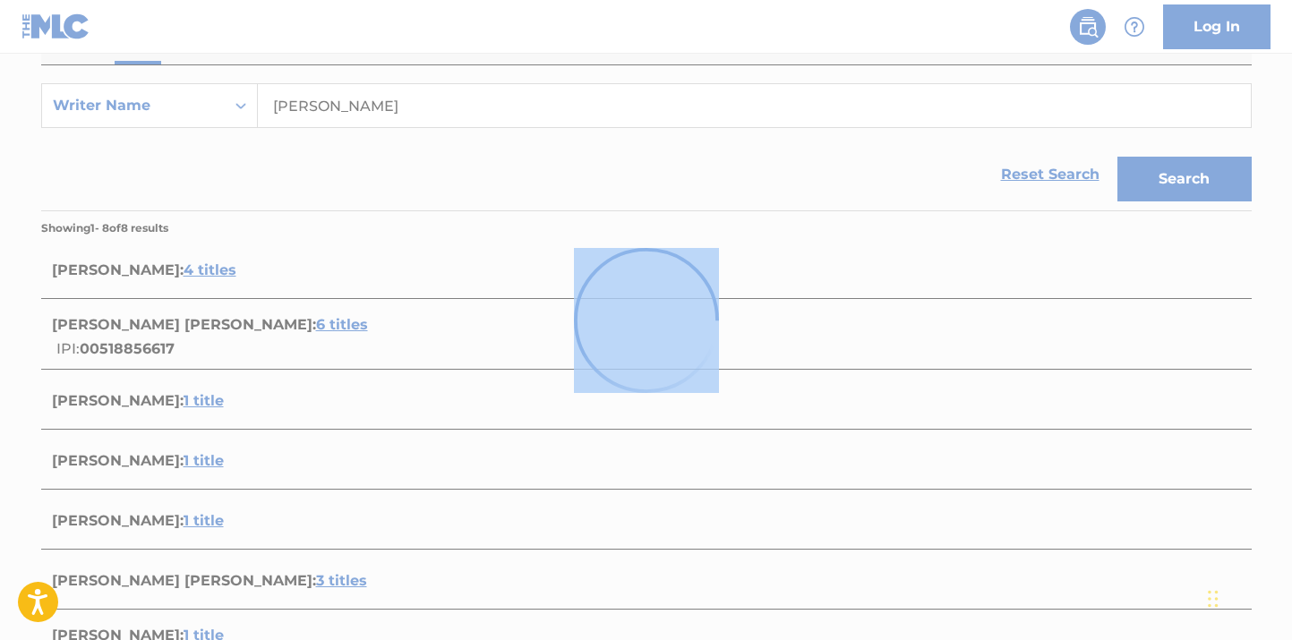
click at [134, 353] on div at bounding box center [646, 320] width 1292 height 640
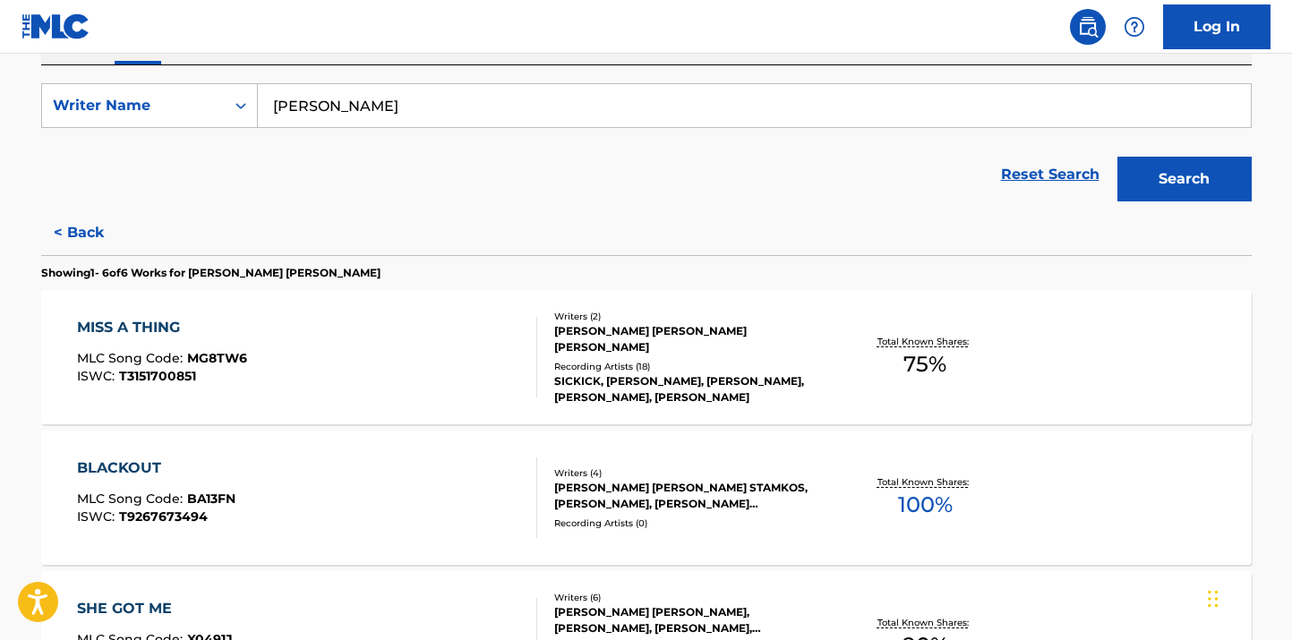
click at [148, 368] on span "T3151700851" at bounding box center [157, 376] width 77 height 16
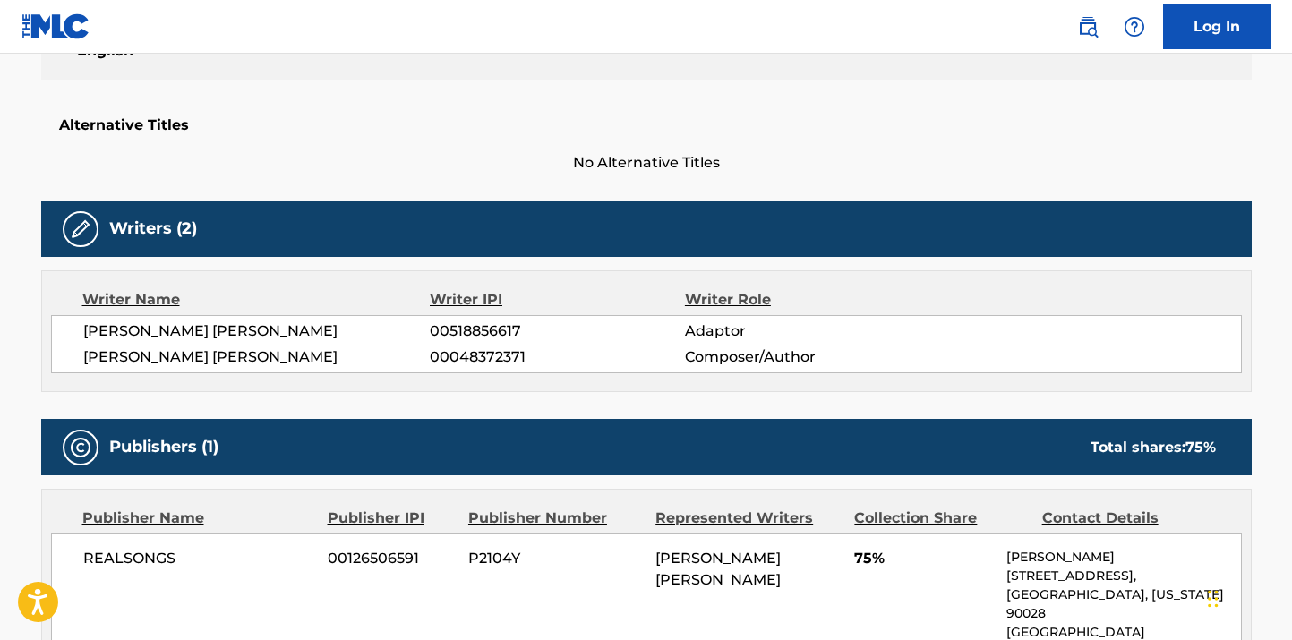
scroll to position [432, 0]
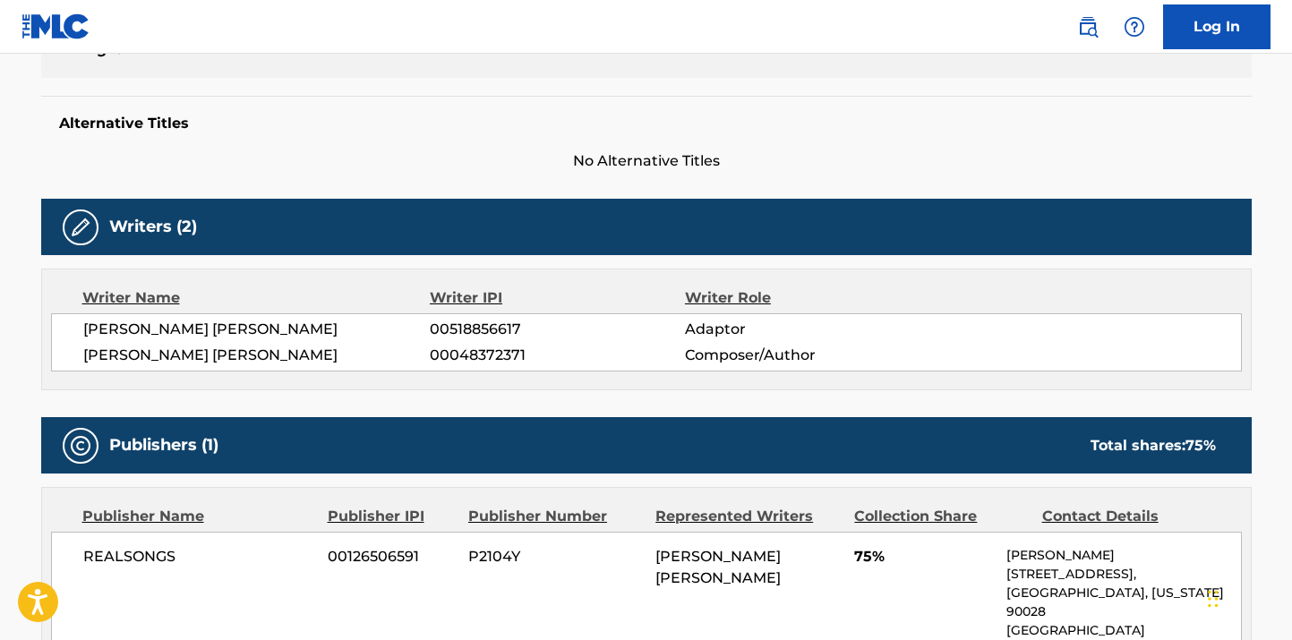
click at [466, 322] on span "00518856617" at bounding box center [557, 329] width 254 height 21
copy span "00518856617"
click at [476, 326] on span "00518856617" at bounding box center [557, 329] width 254 height 21
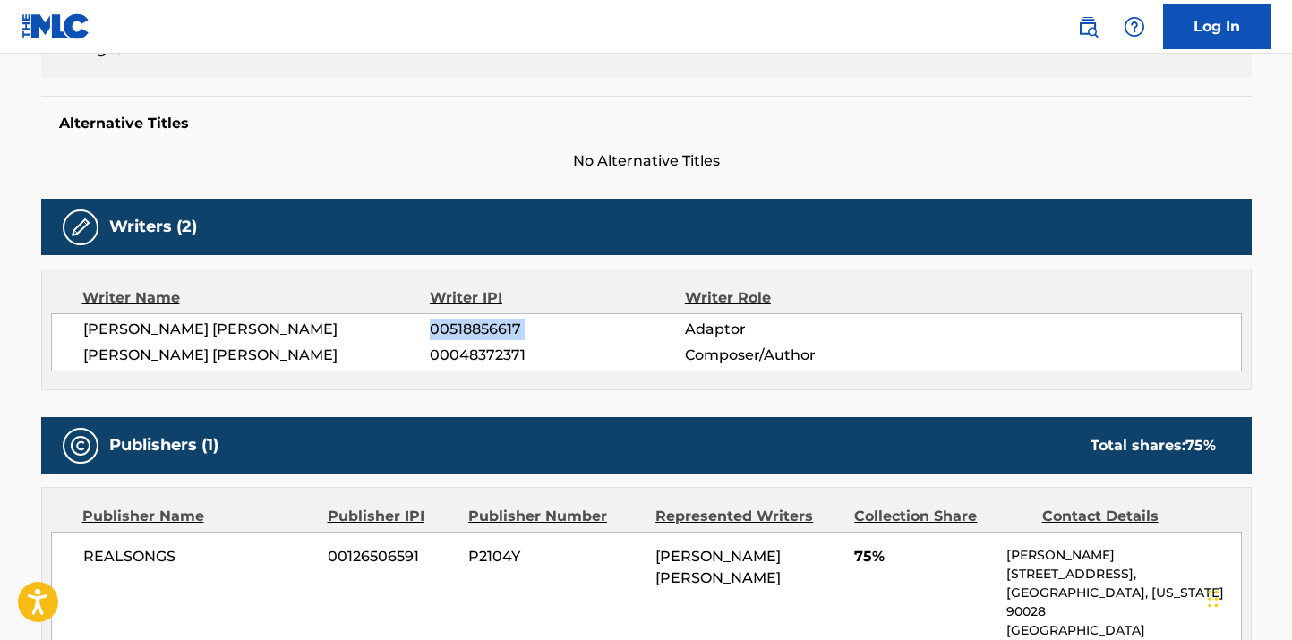
click at [476, 326] on span "00518856617" at bounding box center [557, 329] width 254 height 21
copy div "00518856617"
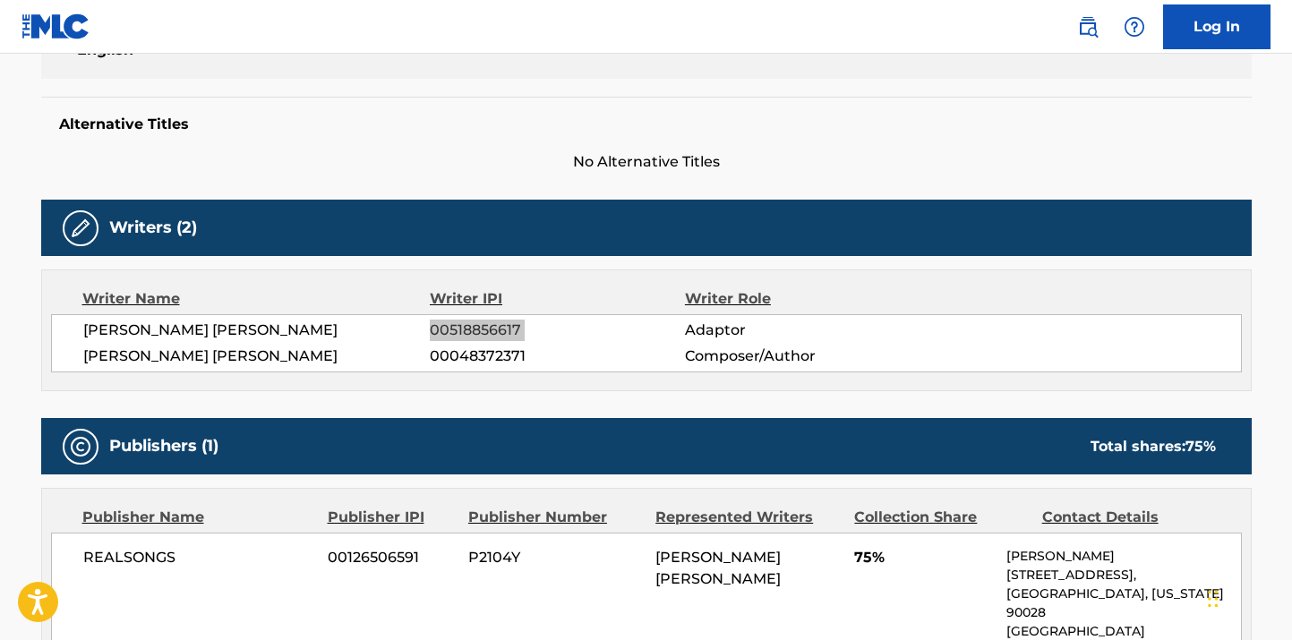
scroll to position [417, 0]
